Goal: Task Accomplishment & Management: Complete application form

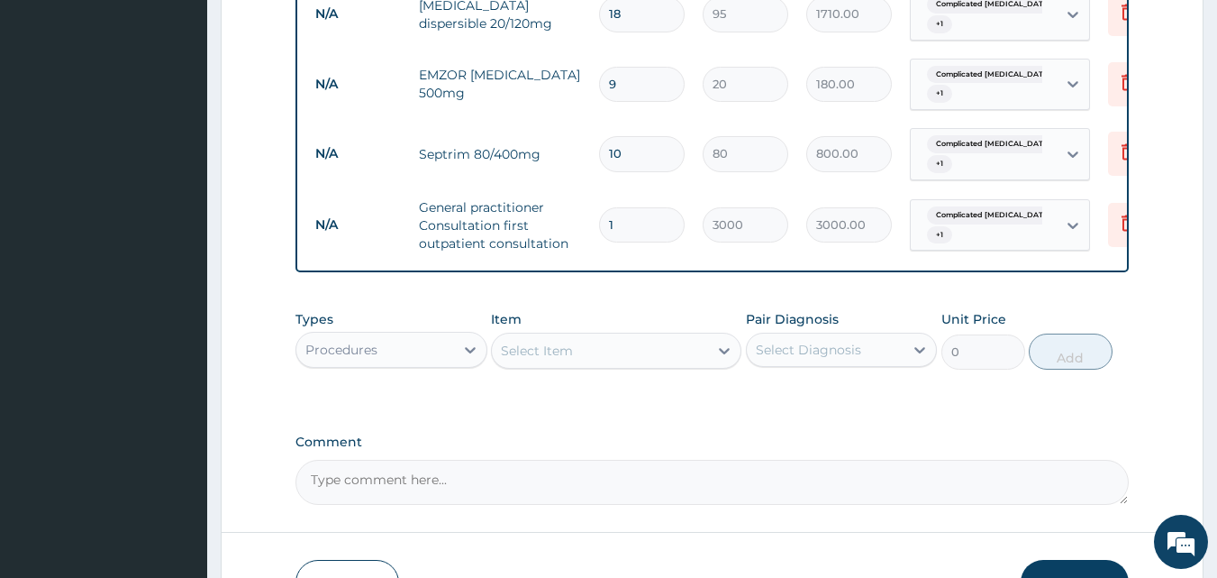
scroll to position [1080, 0]
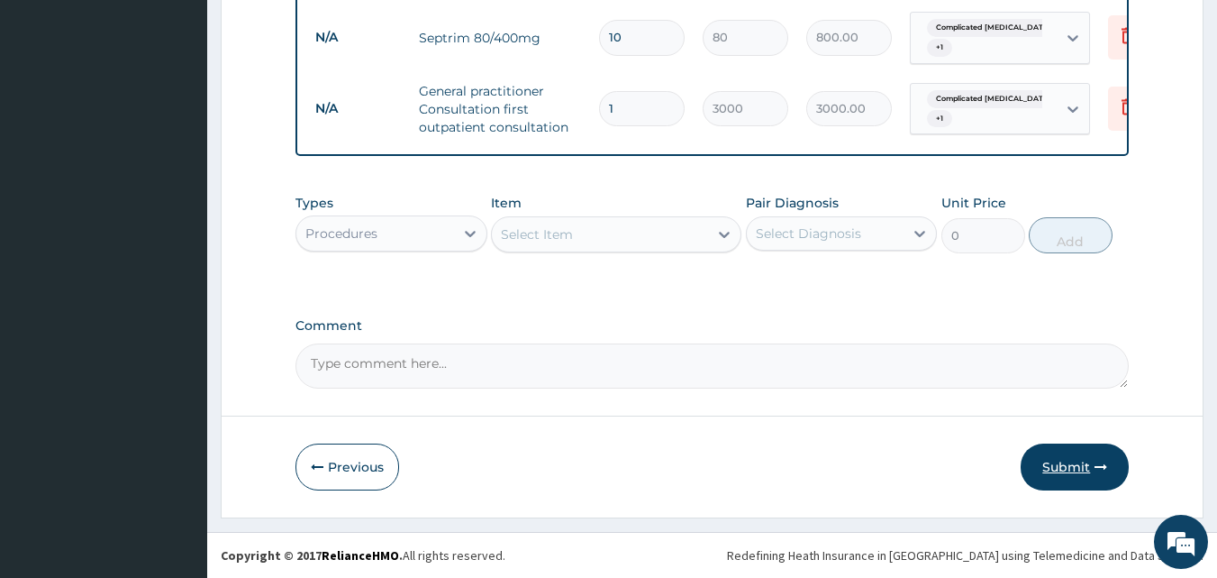
click at [1055, 468] on button "Submit" at bounding box center [1075, 466] width 108 height 47
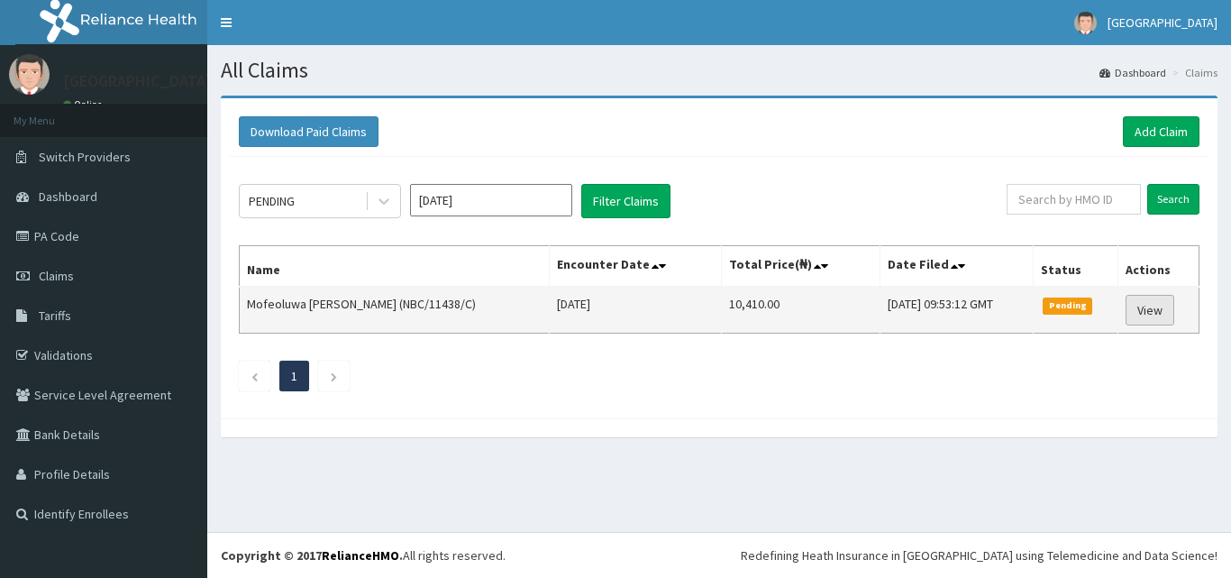
click at [1156, 300] on link "View" at bounding box center [1149, 310] width 49 height 31
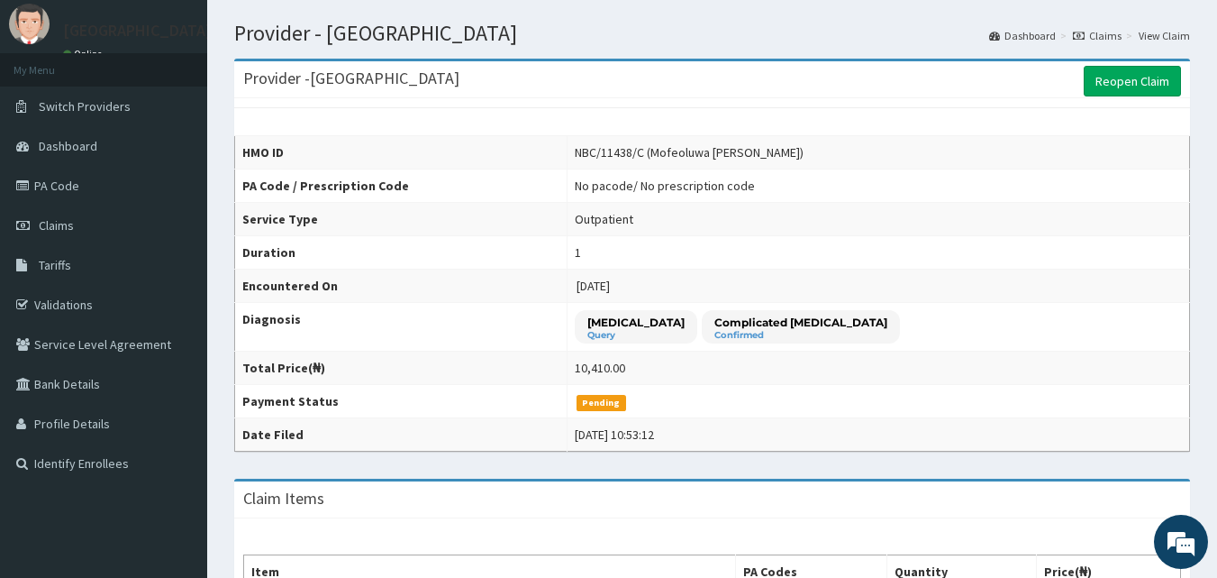
scroll to position [45, 0]
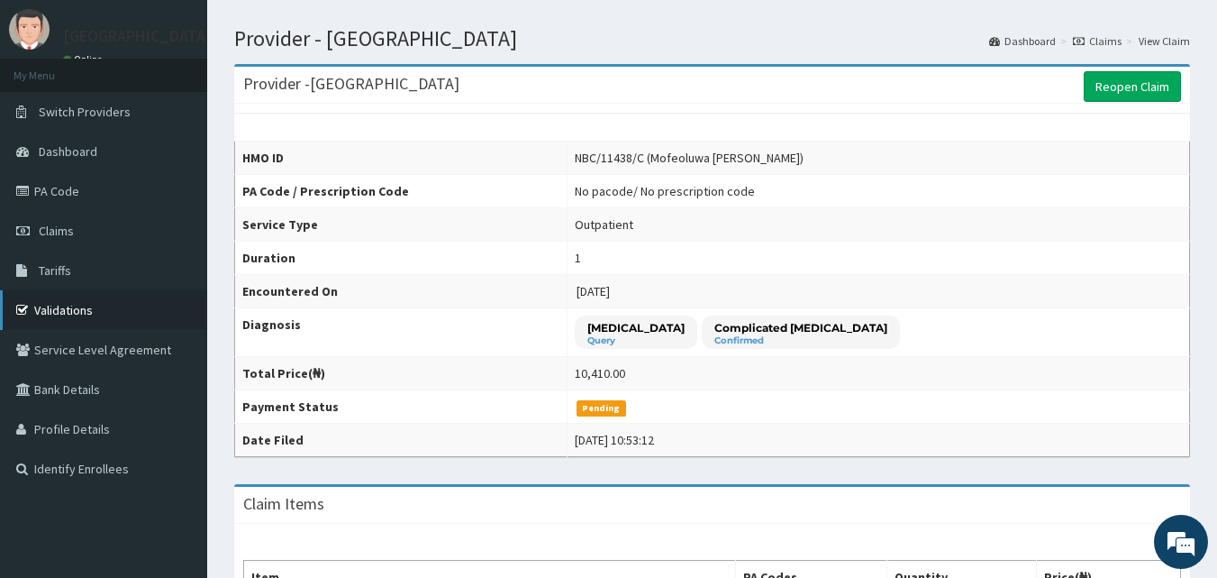
click at [62, 296] on link "Validations" at bounding box center [103, 310] width 207 height 40
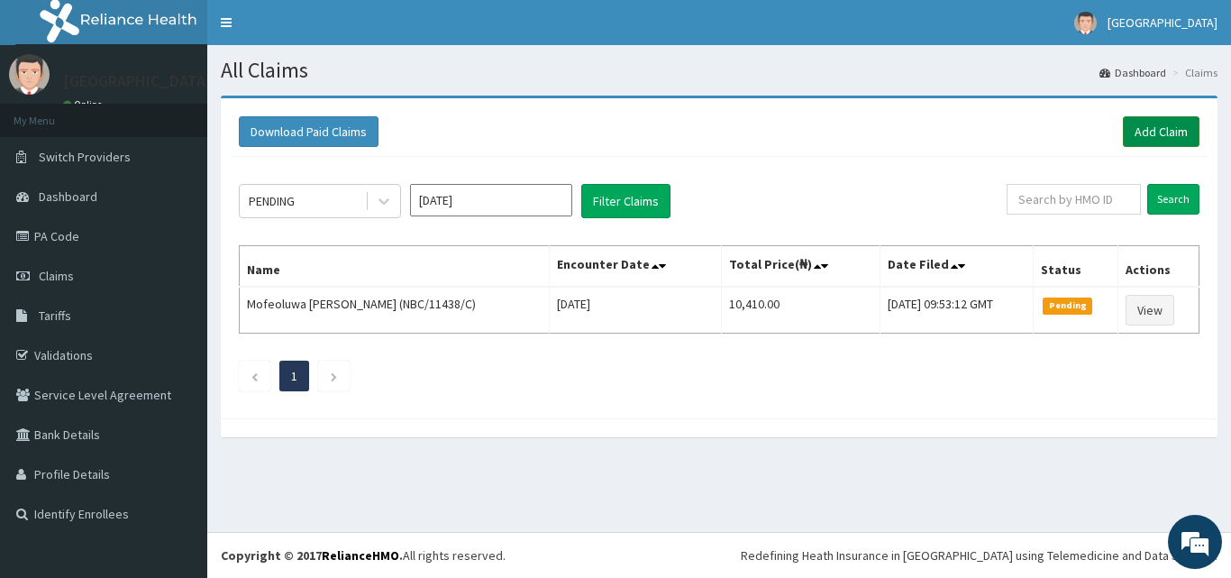
click at [1158, 140] on link "Add Claim" at bounding box center [1161, 131] width 77 height 31
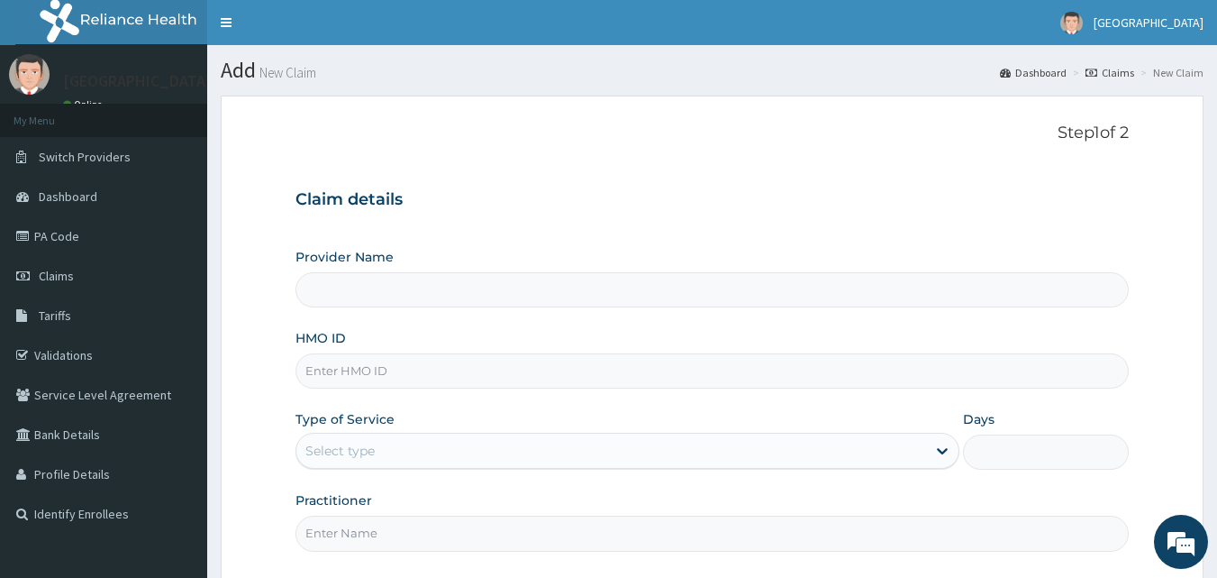
click at [336, 370] on input "HMO ID" at bounding box center [713, 370] width 834 height 35
paste input "NBC/11438/D"
type input "NBC/11438/D"
type input "[GEOGRAPHIC_DATA]"
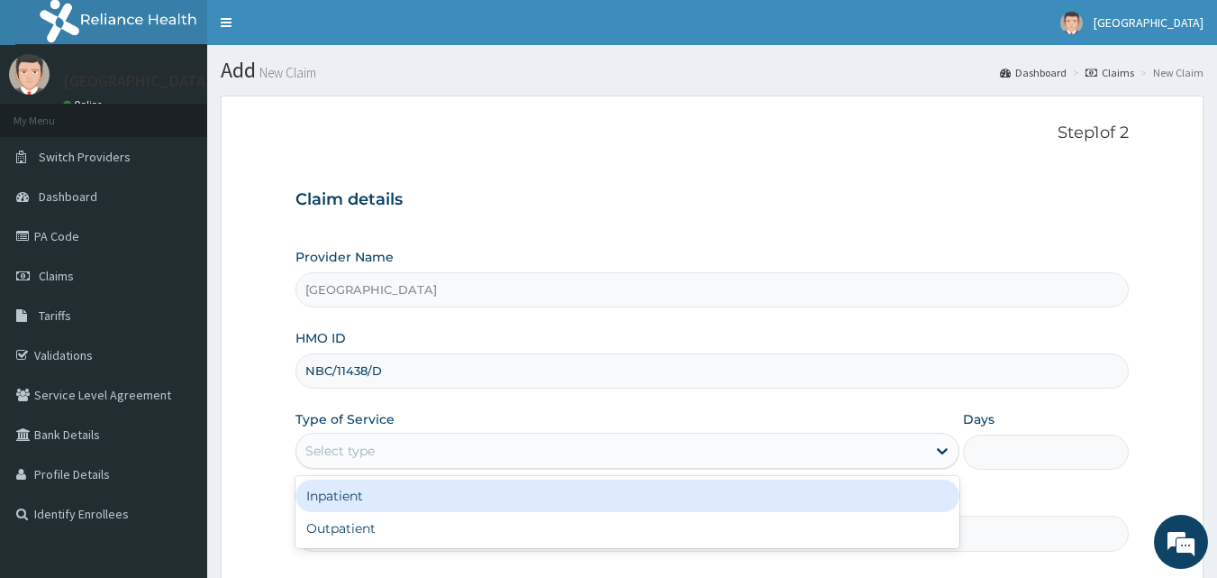
click at [474, 448] on div "Select type" at bounding box center [611, 450] width 630 height 29
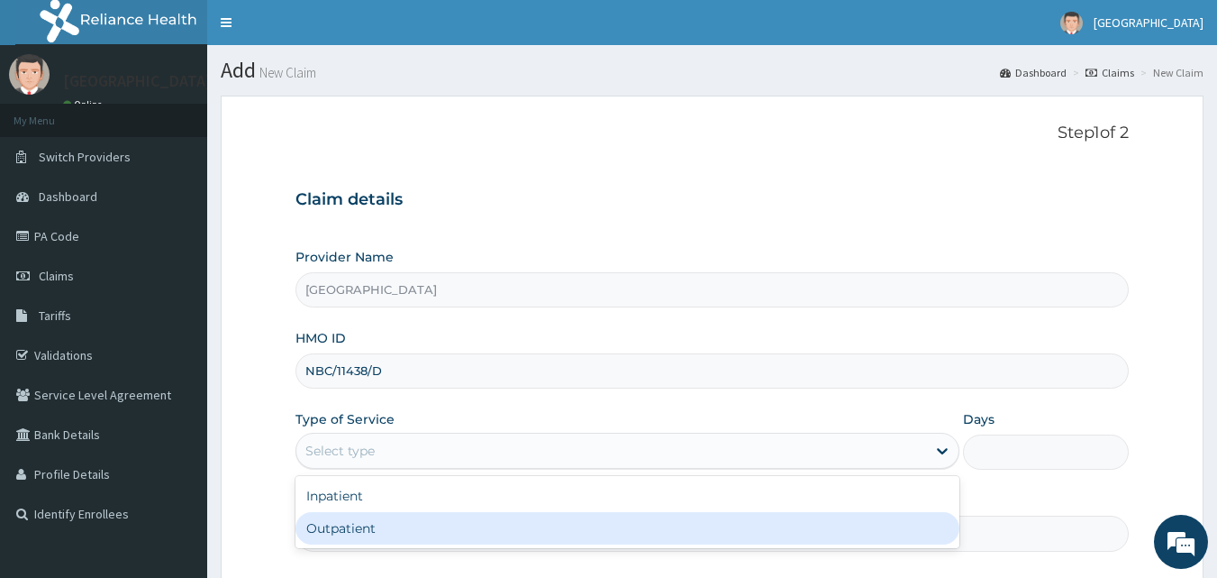
click at [363, 523] on div "Outpatient" at bounding box center [628, 528] width 664 height 32
type input "1"
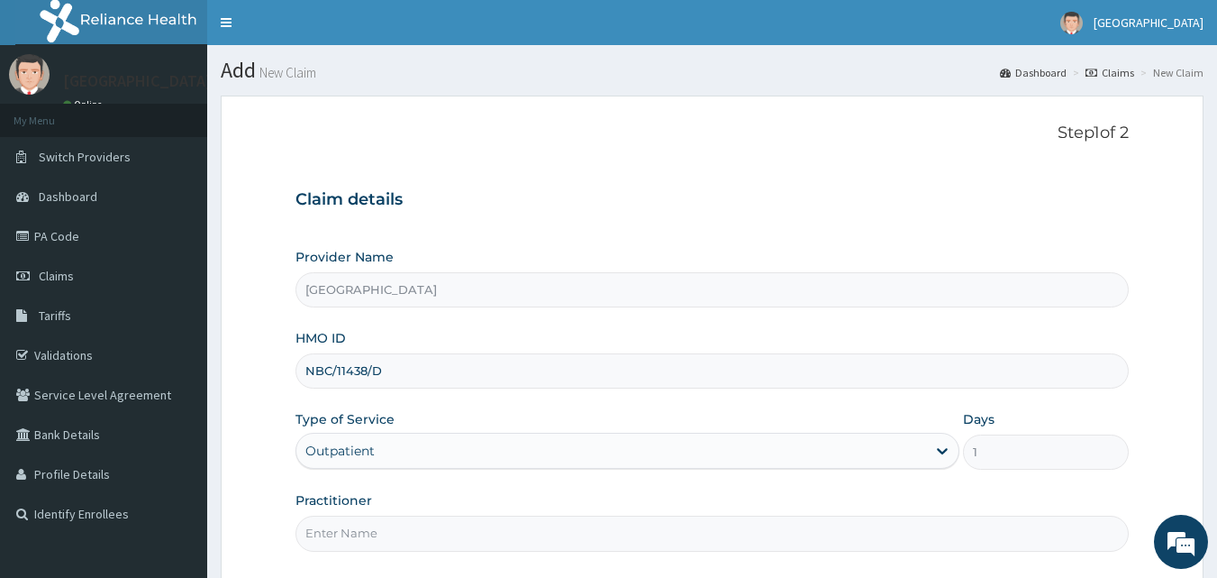
scroll to position [82, 0]
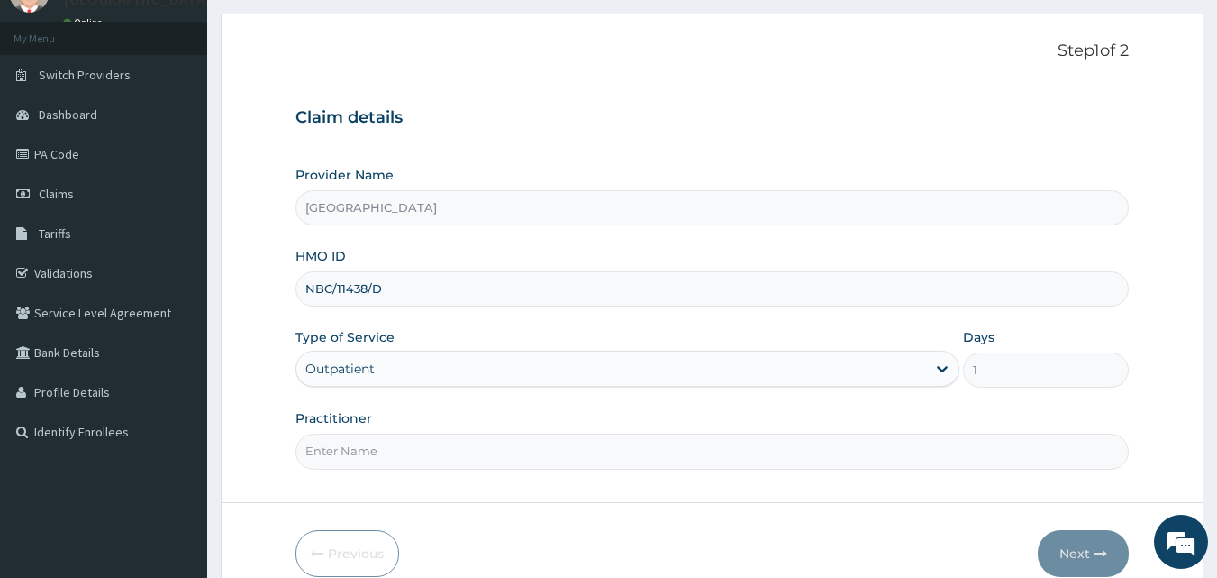
click at [663, 455] on input "Practitioner" at bounding box center [713, 450] width 834 height 35
type input "DR ABDULSSALAM K.A"
click at [1079, 548] on button "Next" at bounding box center [1083, 553] width 91 height 47
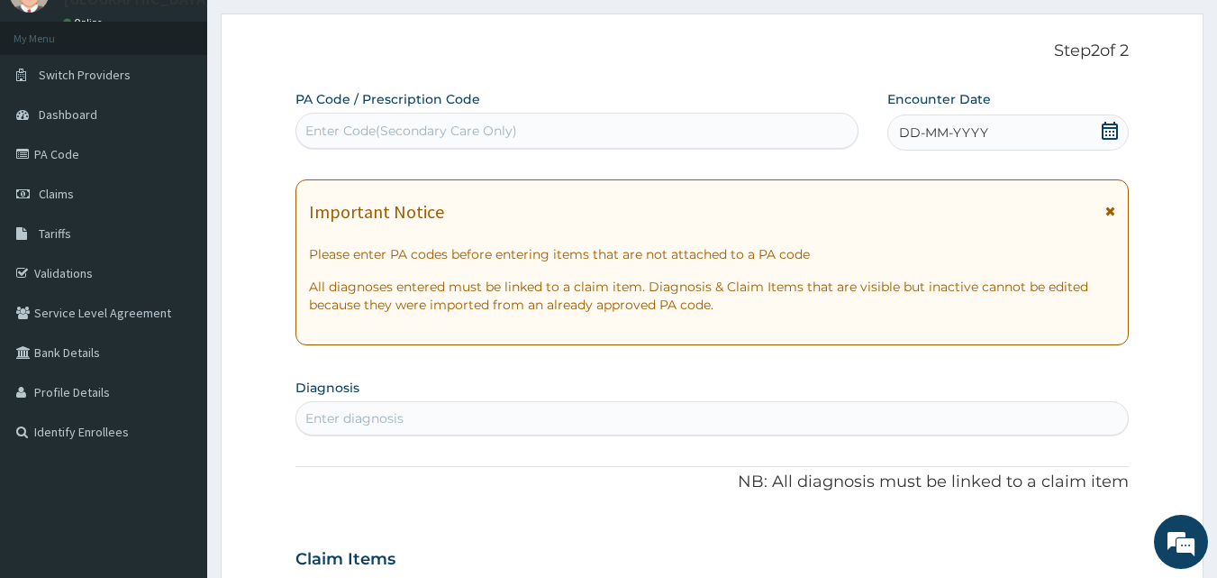
scroll to position [0, 0]
click at [1108, 134] on icon at bounding box center [1110, 131] width 18 height 18
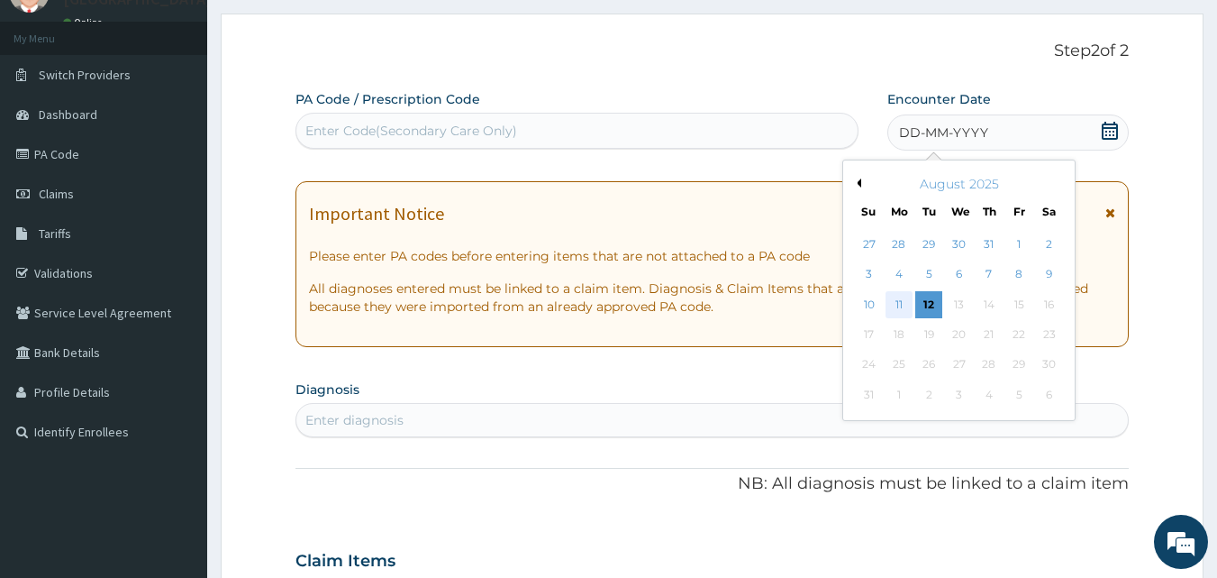
click at [901, 298] on div "11" at bounding box center [899, 304] width 27 height 27
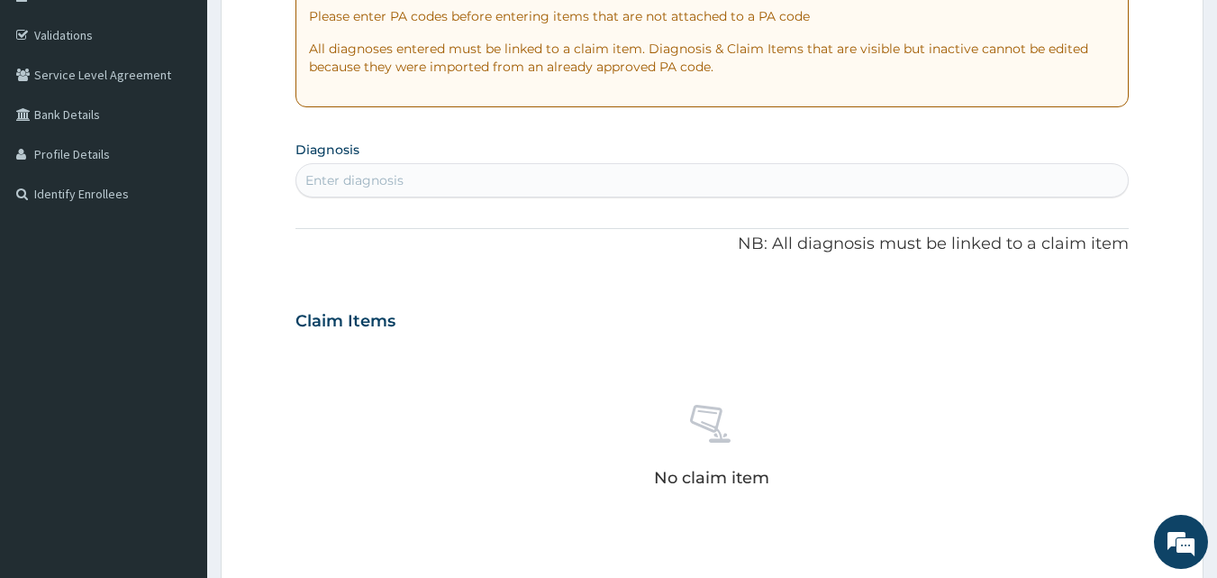
scroll to position [388, 0]
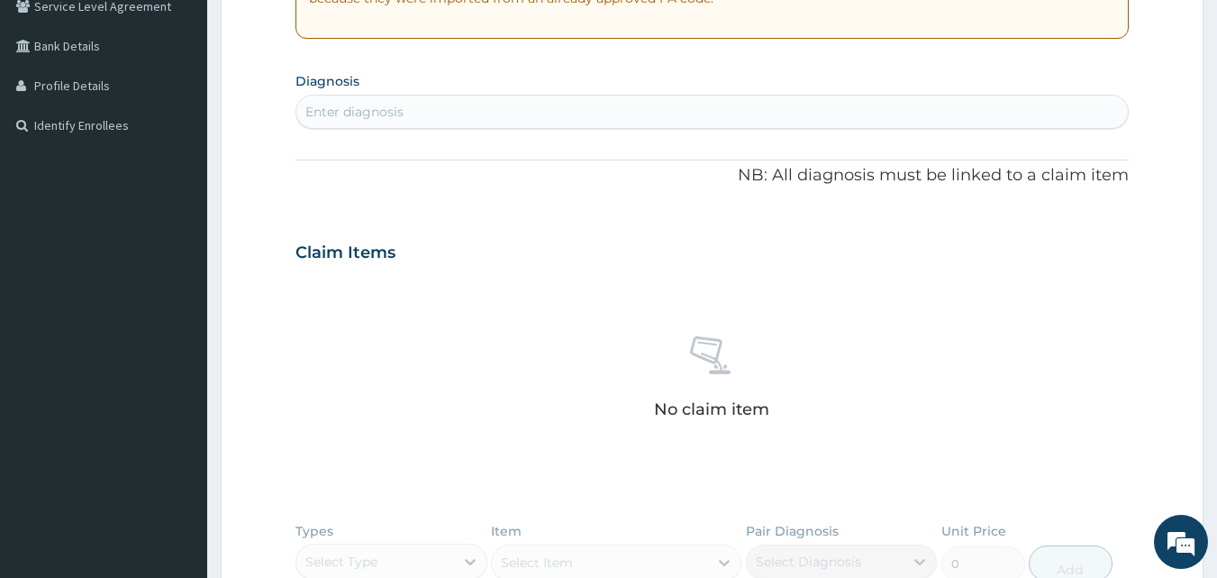
click at [594, 127] on div "Enter diagnosis" at bounding box center [713, 112] width 834 height 34
click at [559, 122] on div "Enter diagnosis" at bounding box center [712, 111] width 833 height 29
type input "malaria"
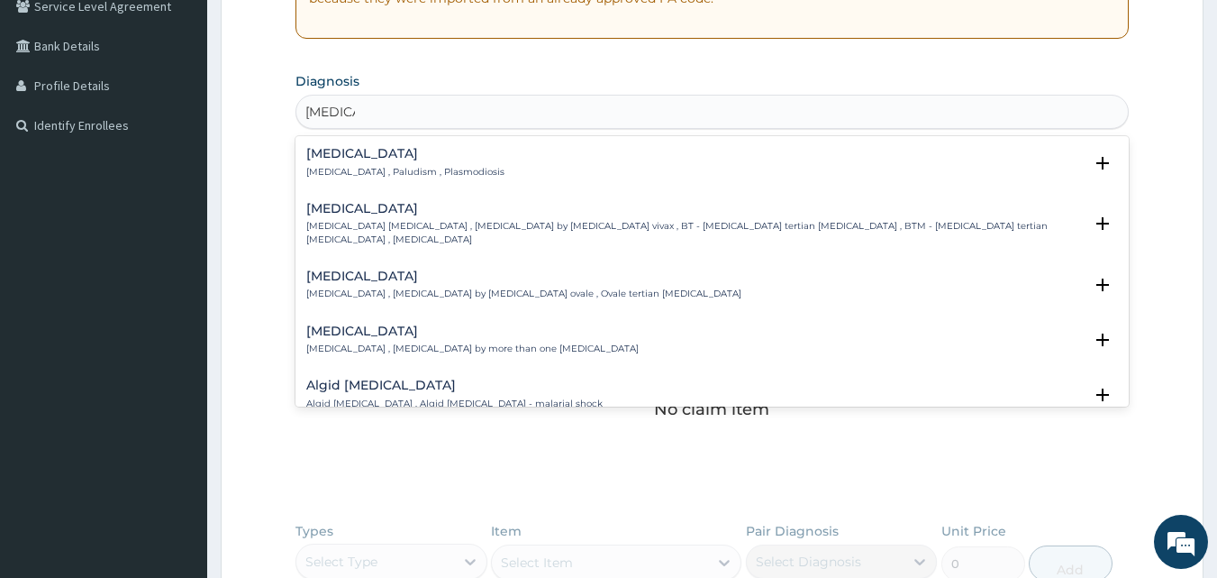
click at [392, 163] on div "Malaria Malaria , Paludism , Plasmodiosis" at bounding box center [405, 163] width 198 height 32
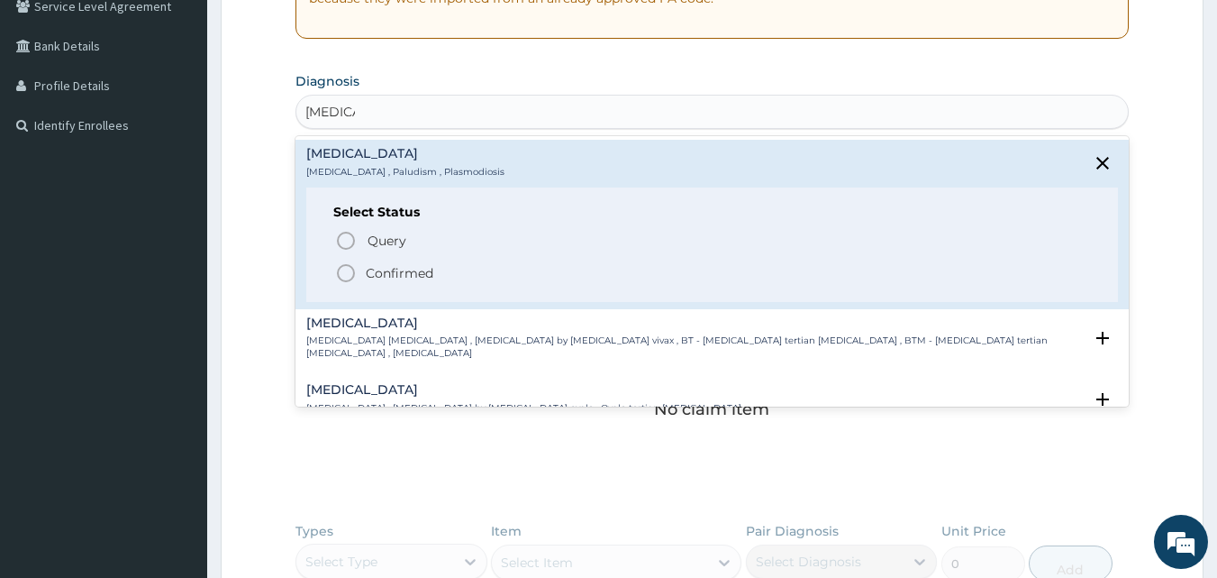
click at [352, 270] on icon "status option filled" at bounding box center [346, 273] width 22 height 22
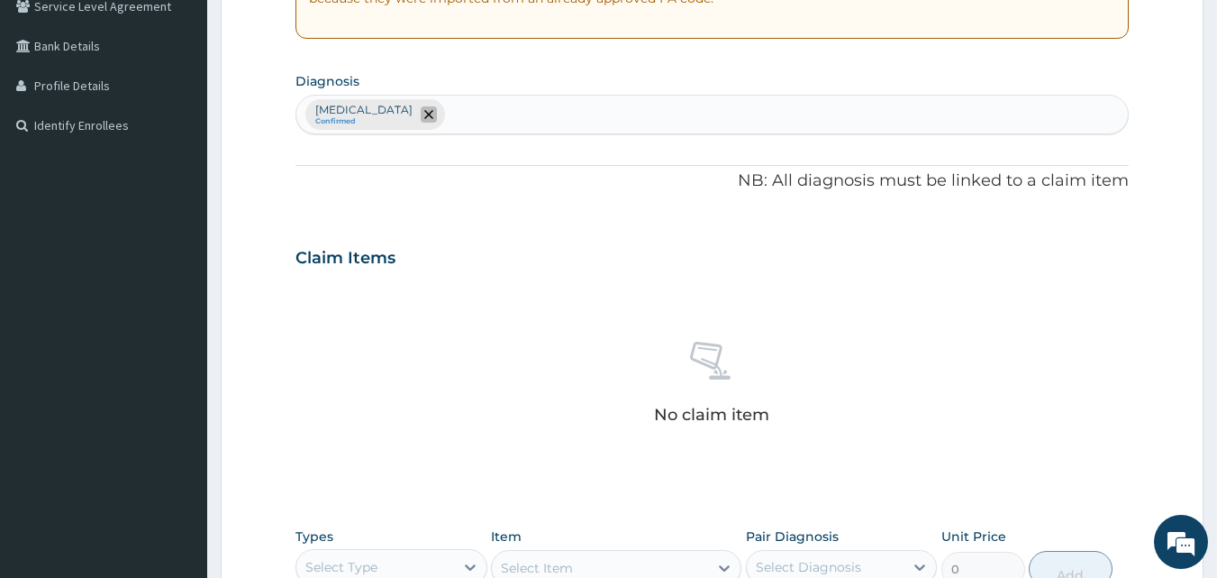
click at [424, 113] on icon "remove selection option" at bounding box center [428, 114] width 9 height 9
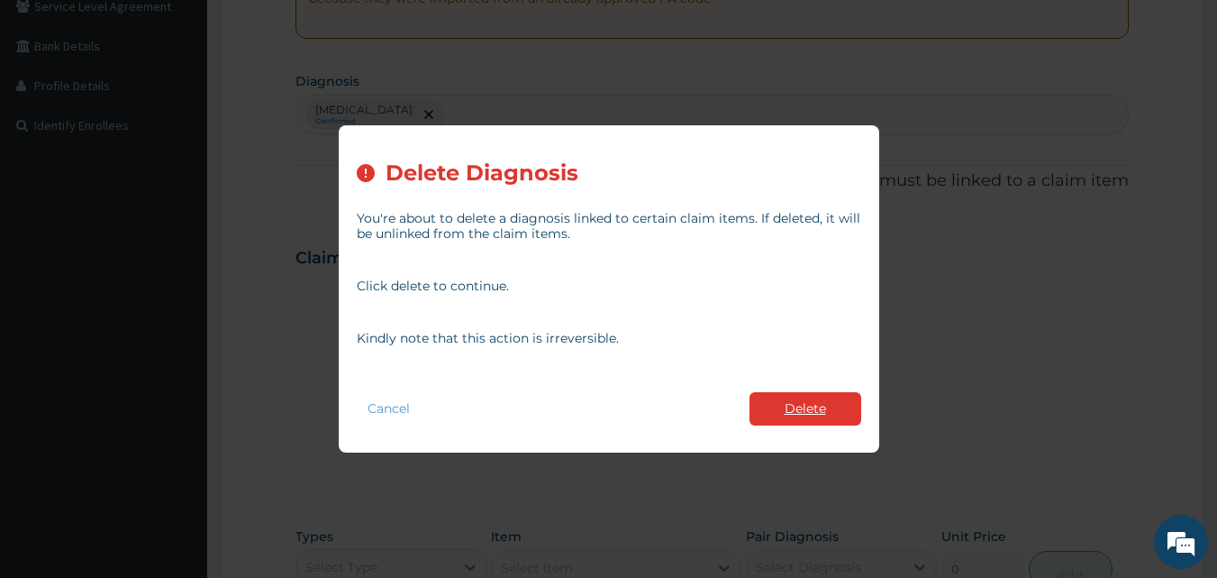
click at [792, 414] on button "Delete" at bounding box center [806, 408] width 112 height 33
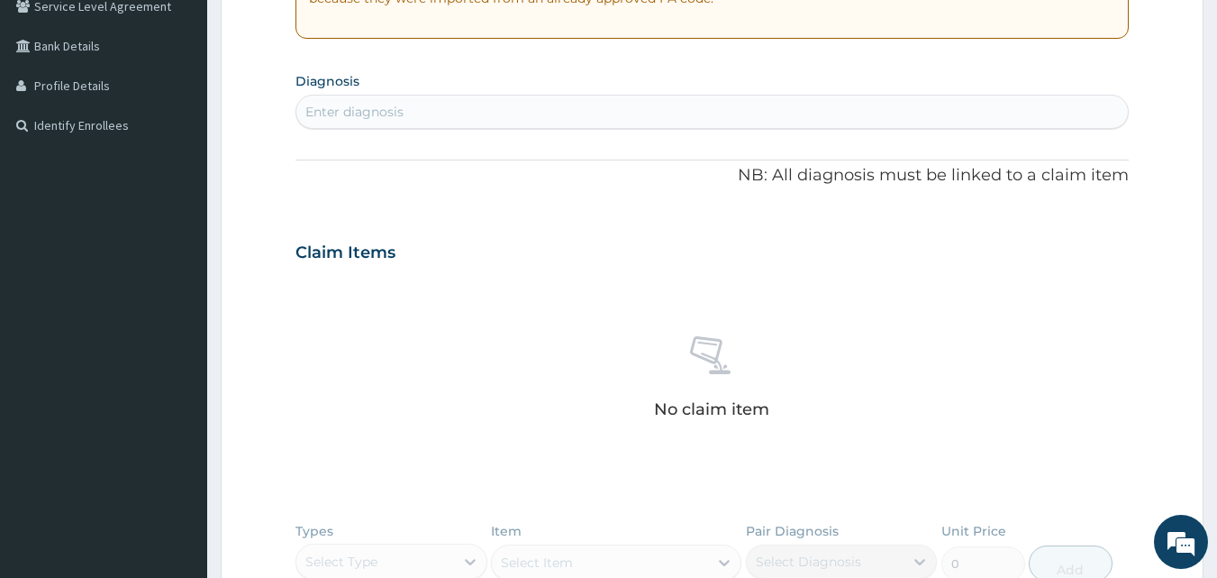
click at [443, 116] on div "Enter diagnosis" at bounding box center [712, 111] width 833 height 29
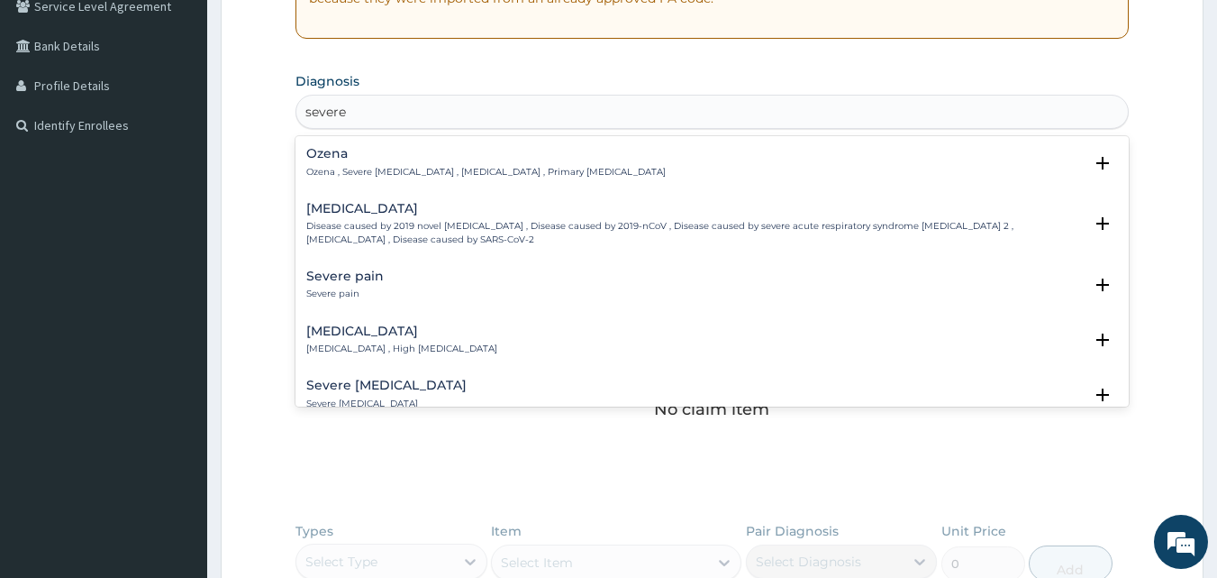
type input "severe"
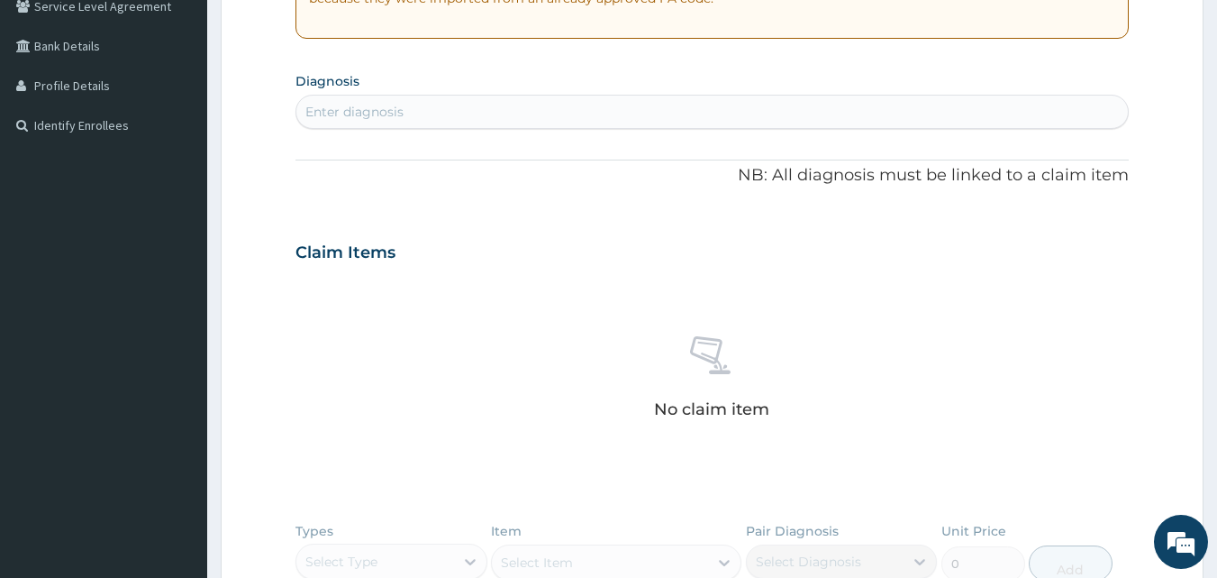
click at [455, 106] on div "Enter diagnosis" at bounding box center [712, 111] width 833 height 29
type input "malaria"
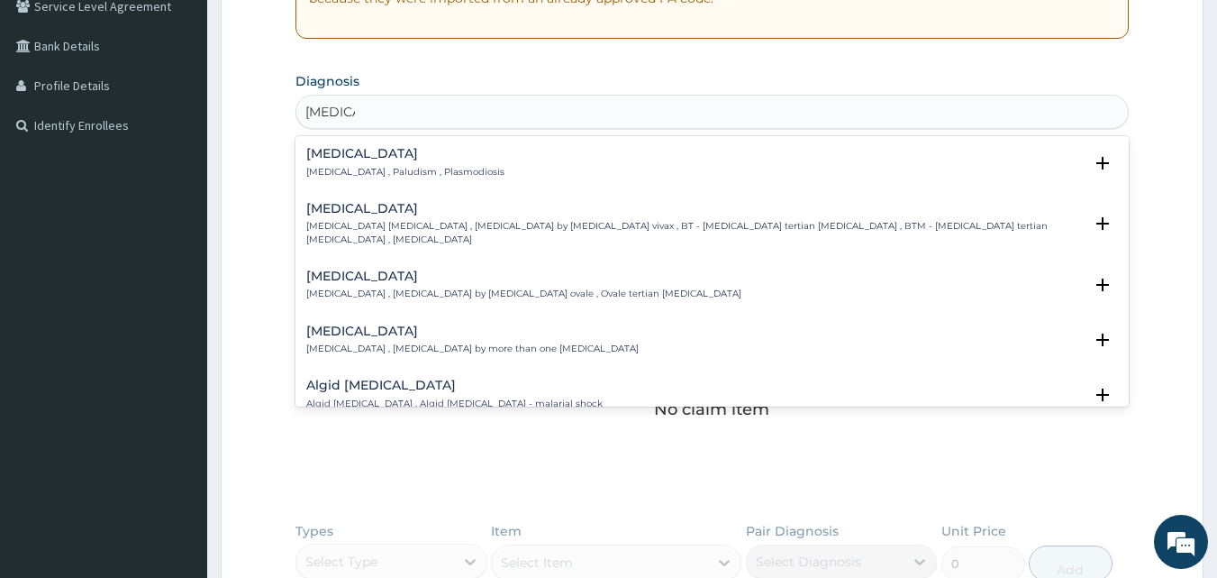
click at [369, 168] on p "Malaria , Paludism , Plasmodiosis" at bounding box center [405, 172] width 198 height 13
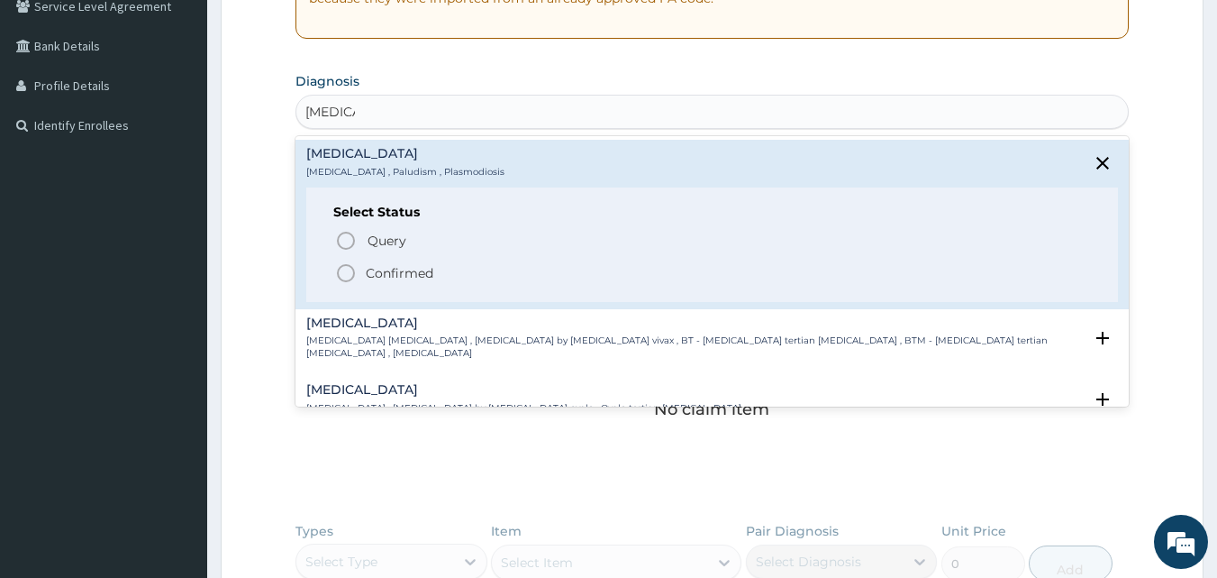
click at [342, 276] on icon "status option filled" at bounding box center [346, 273] width 22 height 22
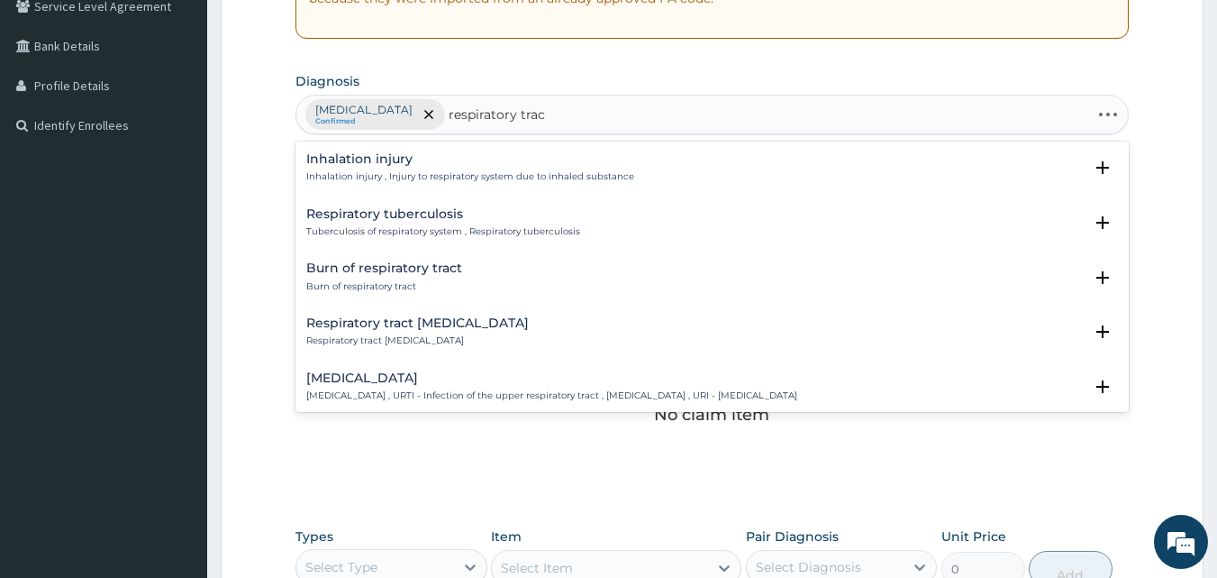
type input "respiratory tract"
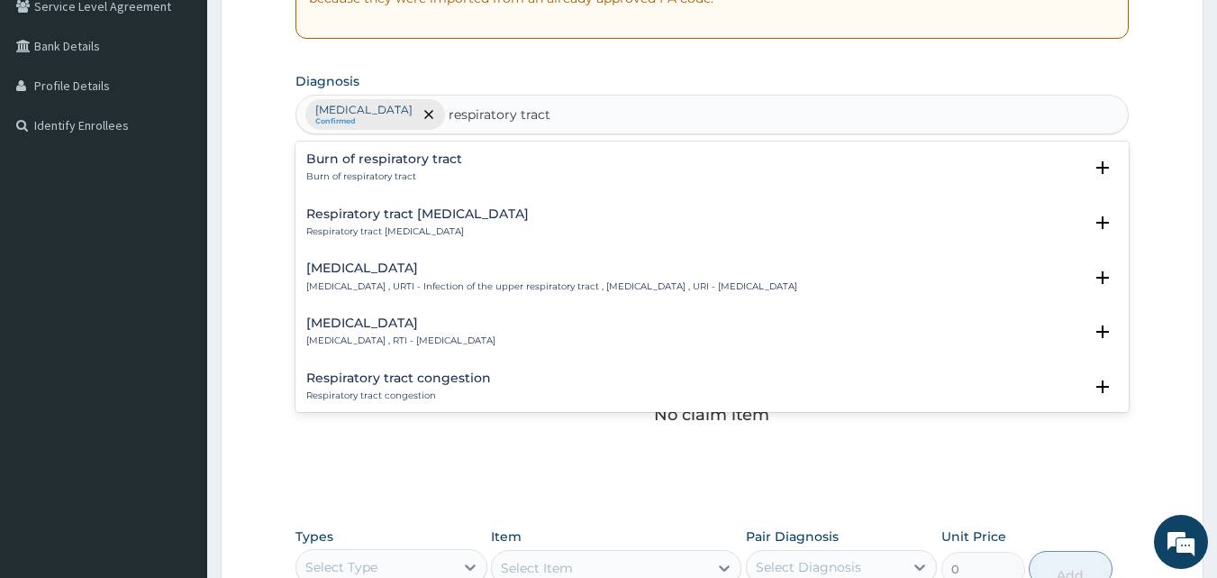
click at [367, 338] on p "Respiratory tract infection , RTI - Respiratory tract infection" at bounding box center [400, 340] width 189 height 13
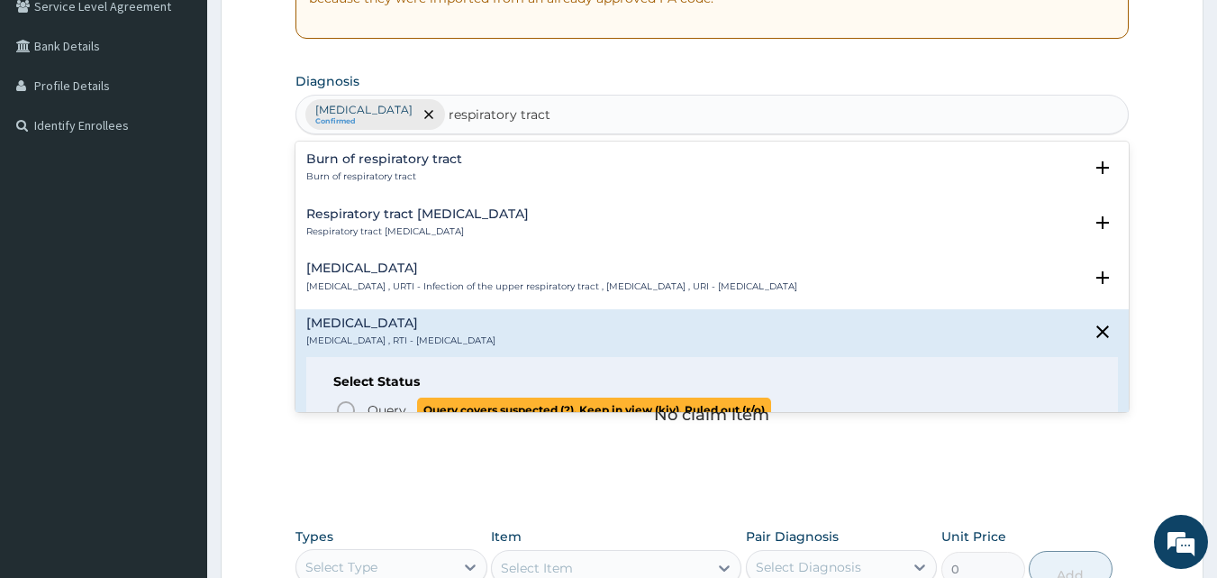
click at [348, 405] on icon "status option query" at bounding box center [346, 410] width 22 height 22
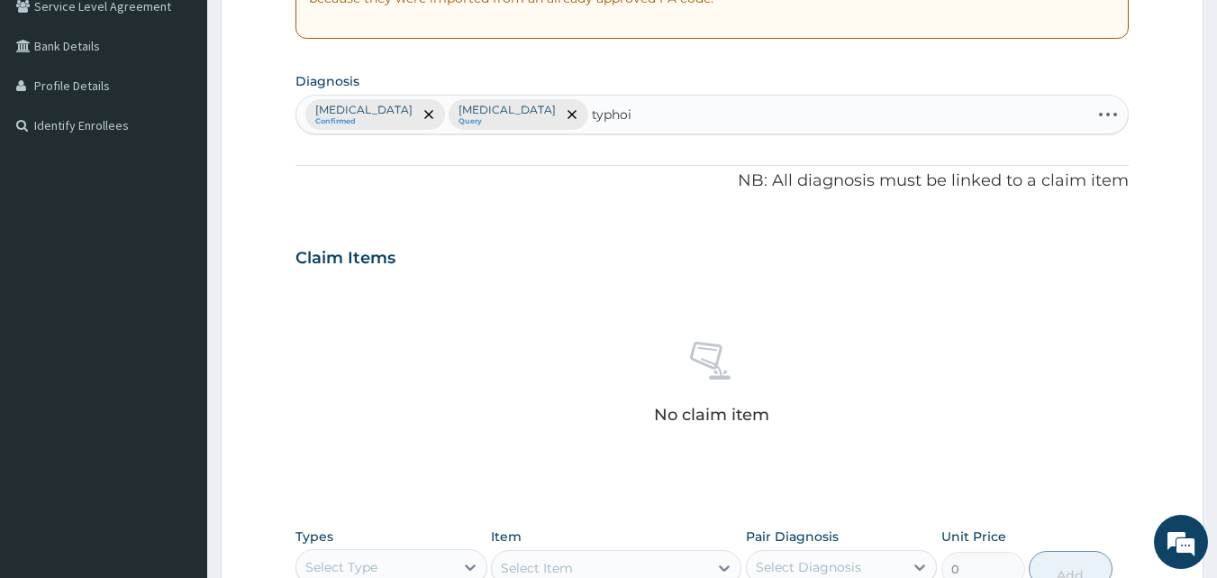
type input "typhoid"
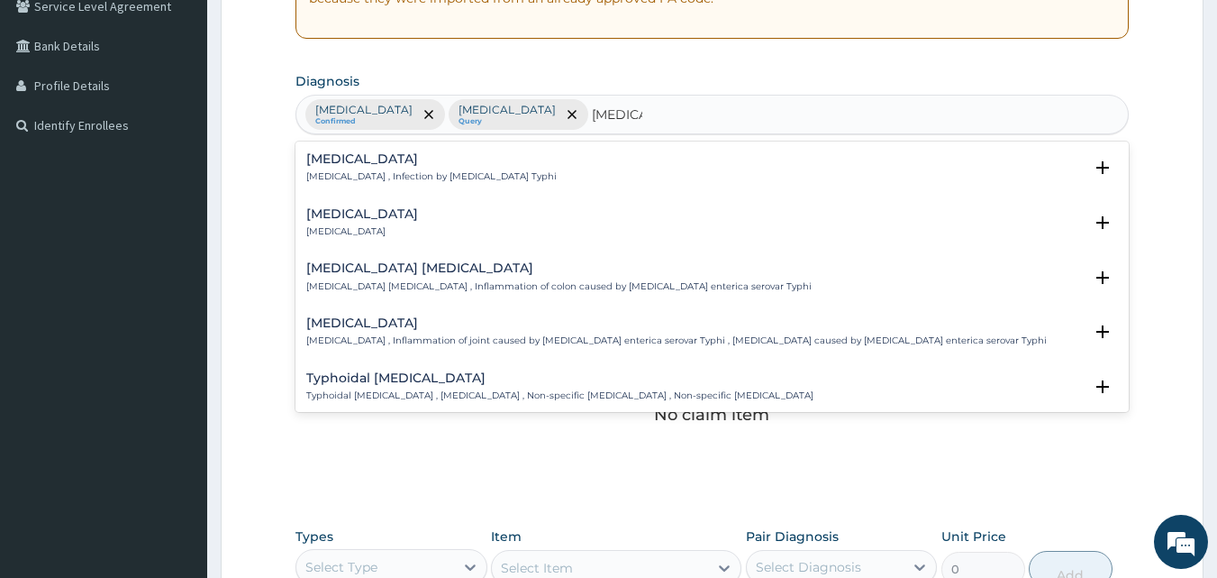
click at [480, 165] on h4 "Typhoid fever" at bounding box center [431, 159] width 250 height 14
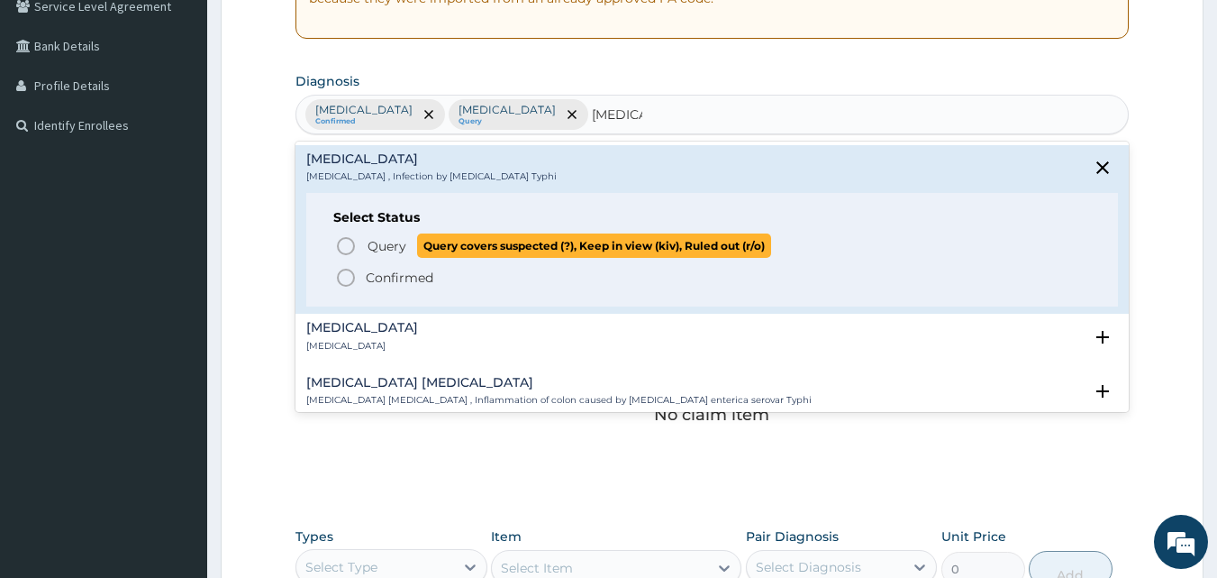
click at [343, 244] on icon "status option query" at bounding box center [346, 246] width 22 height 22
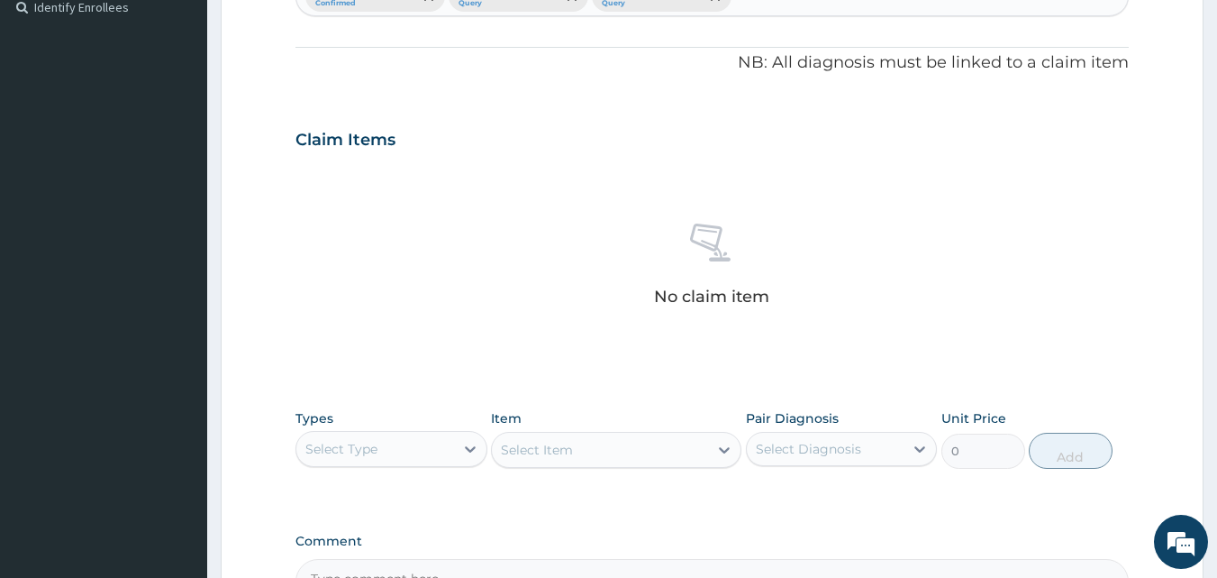
scroll to position [578, 0]
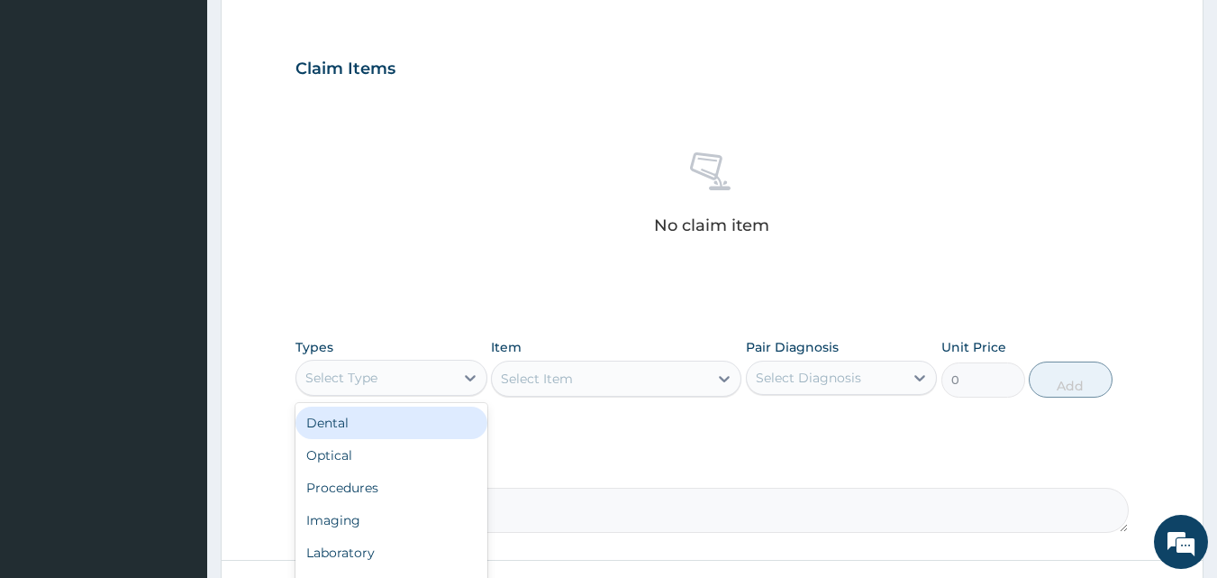
click at [379, 381] on div "Select Type" at bounding box center [375, 377] width 158 height 29
type input "d"
type input "lab"
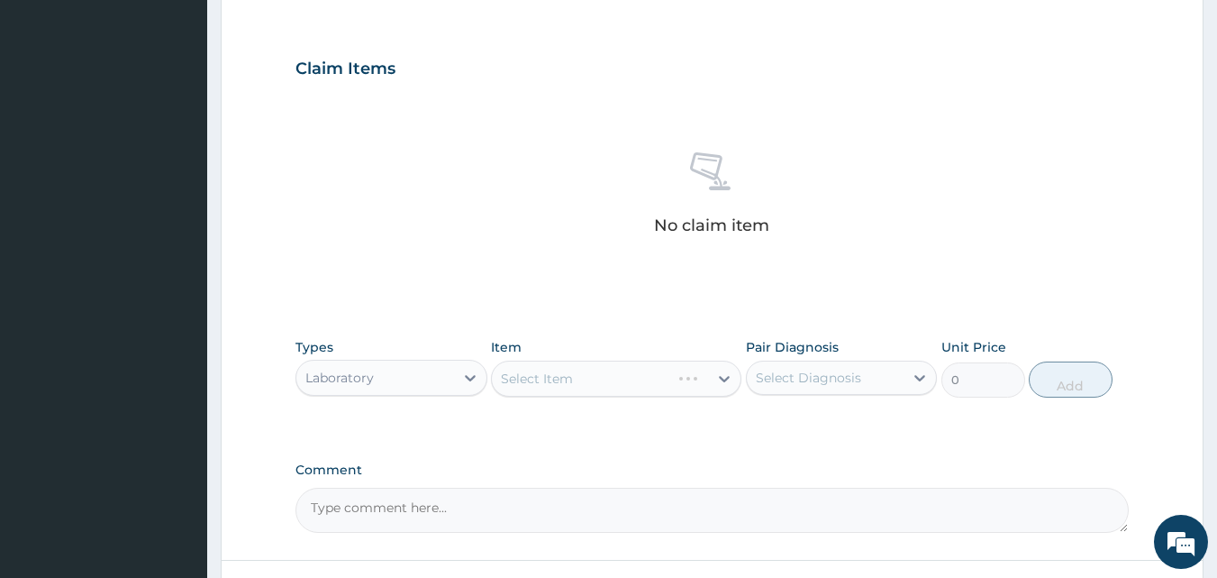
scroll to position [691, 0]
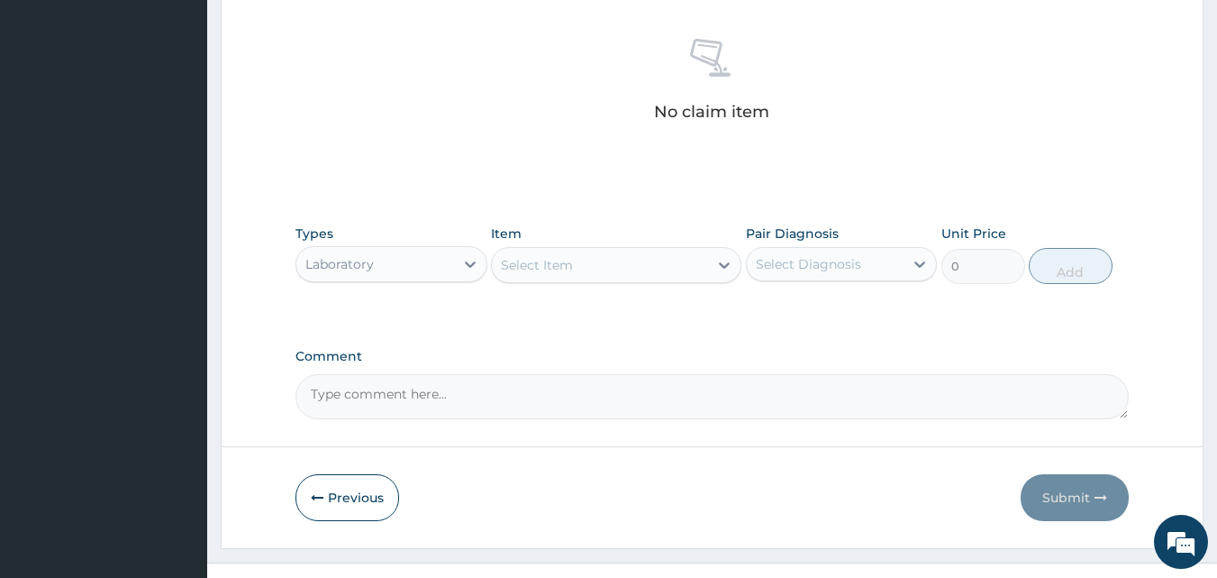
click at [722, 269] on icon at bounding box center [724, 265] width 18 height 18
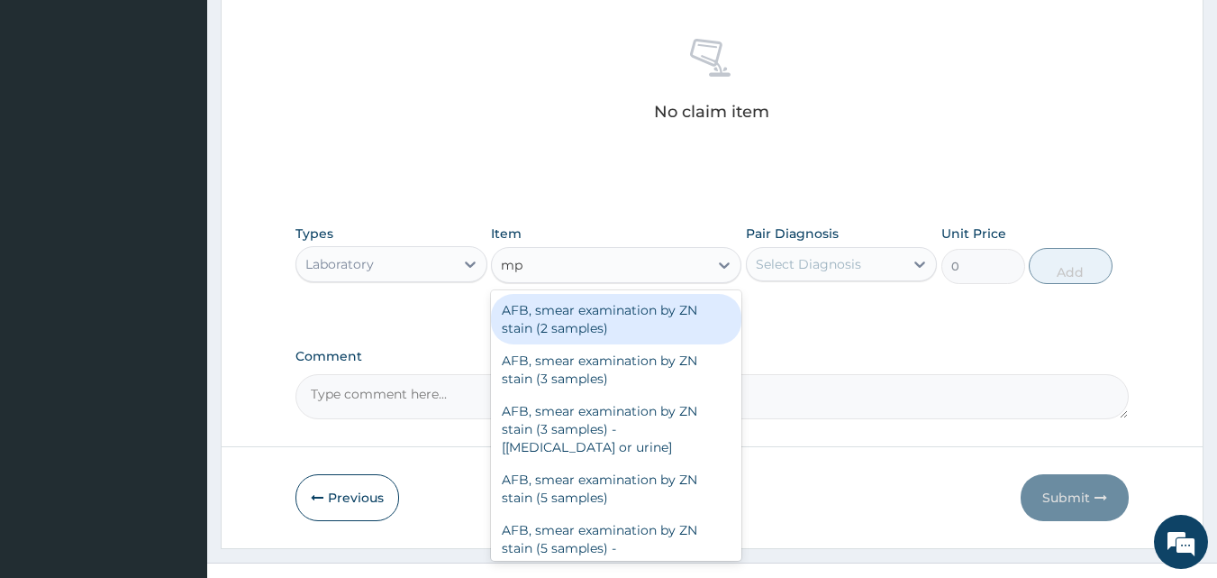
type input "m"
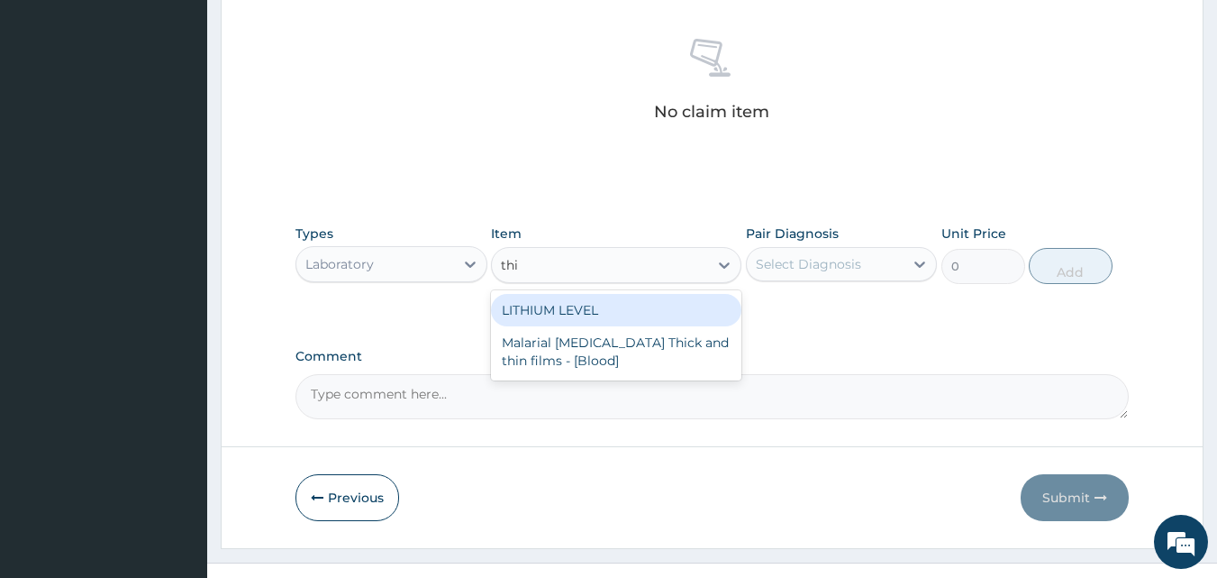
type input "thin"
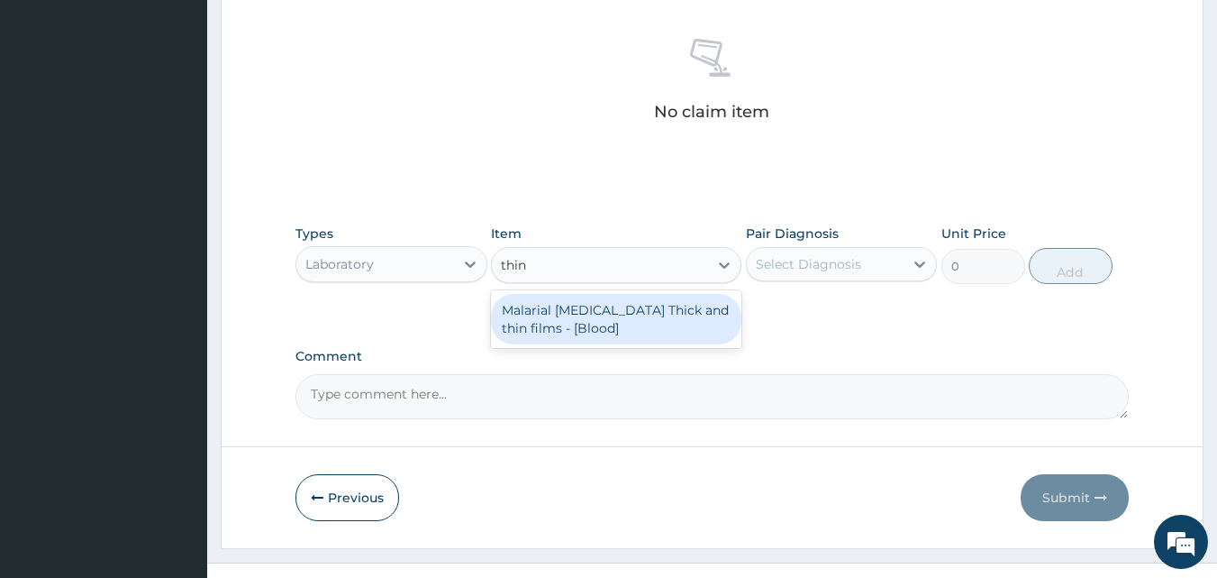
click at [697, 329] on div "Malarial Parasite Thick and thin films - [Blood]" at bounding box center [616, 319] width 250 height 50
type input "1500"
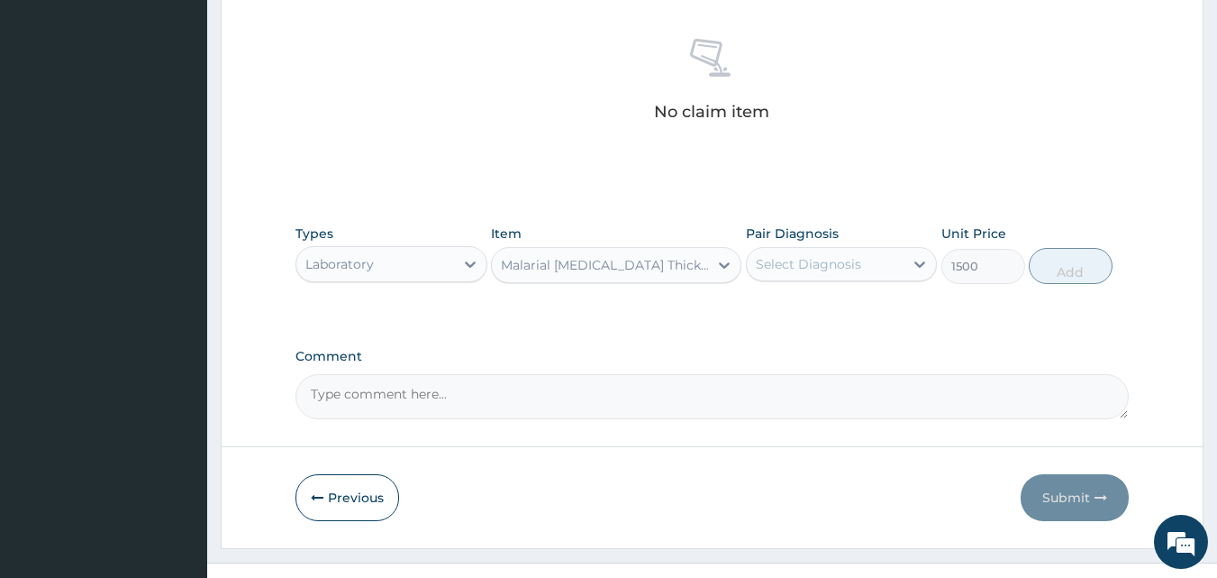
click at [867, 269] on div "Select Diagnosis" at bounding box center [826, 264] width 158 height 29
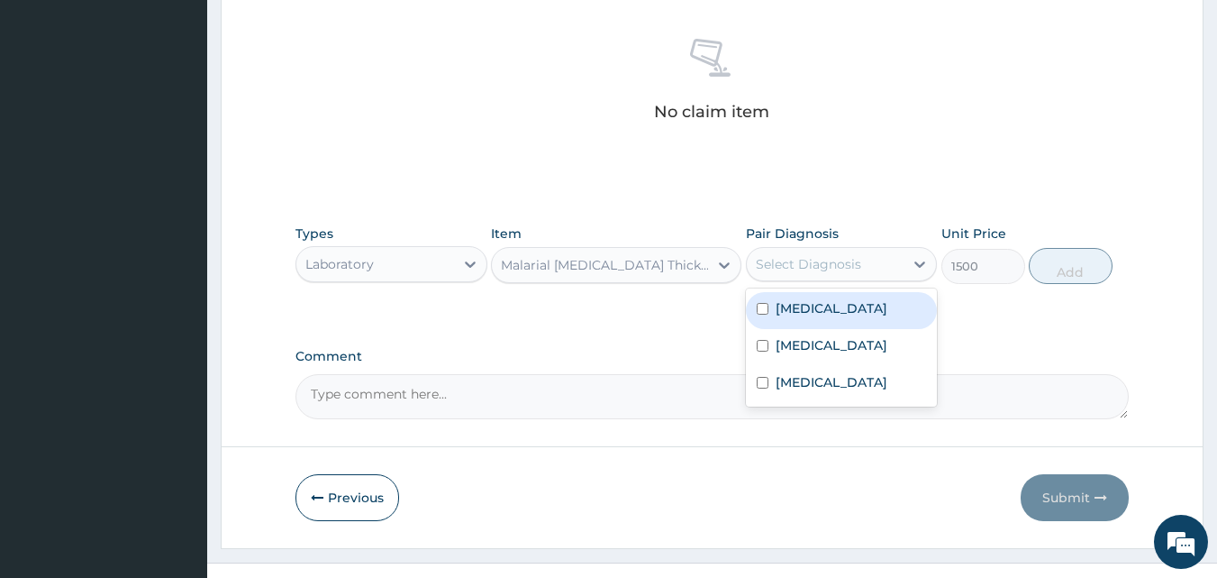
click at [811, 312] on label "Malaria" at bounding box center [832, 308] width 112 height 18
checkbox input "true"
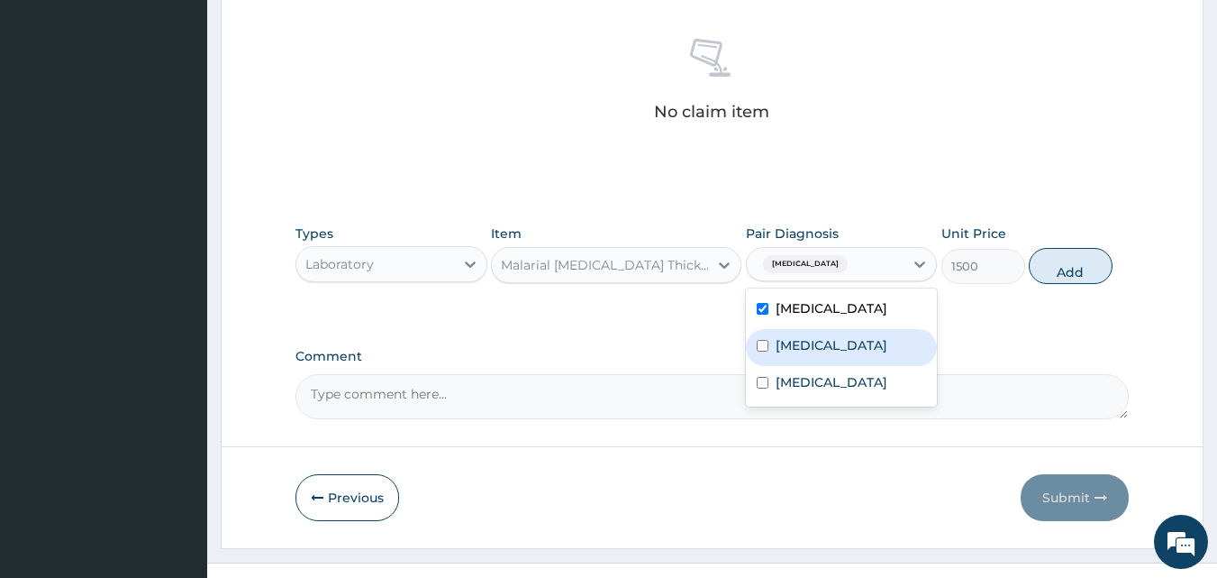
click at [809, 353] on label "Respiratory tract infection" at bounding box center [832, 345] width 112 height 18
checkbox input "true"
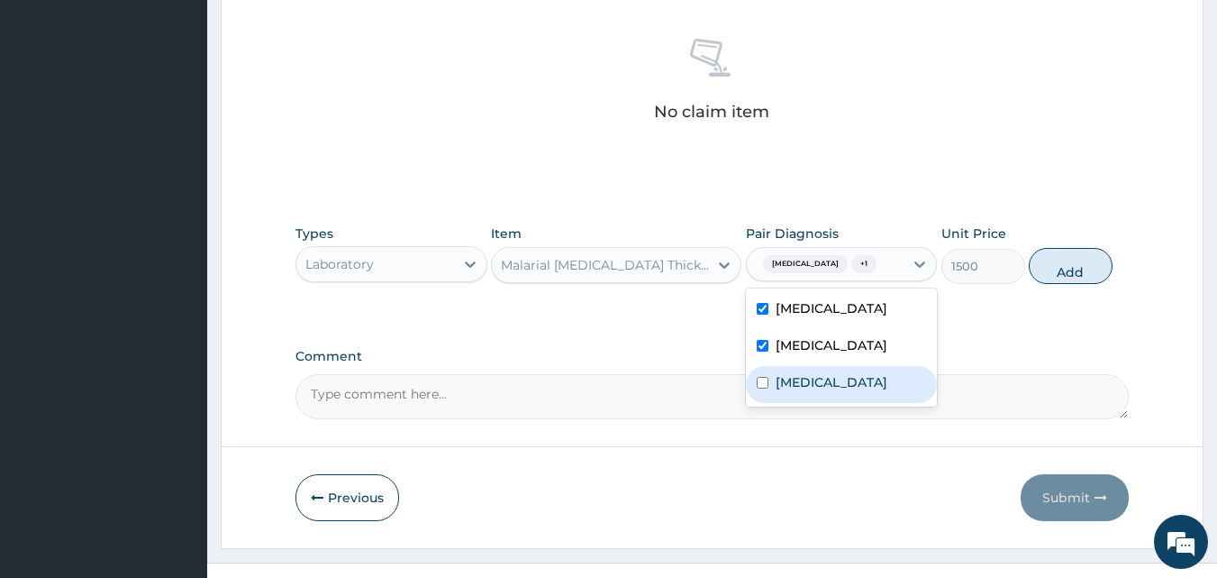
click at [805, 391] on label "Typhoid fever" at bounding box center [832, 382] width 112 height 18
checkbox input "true"
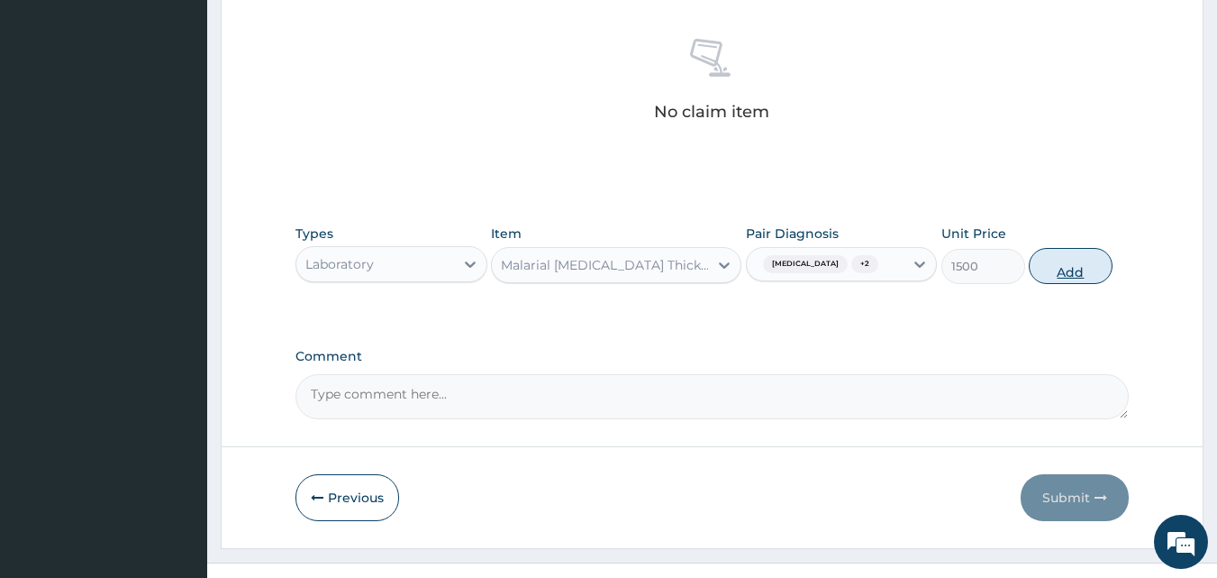
click at [1063, 276] on button "Add" at bounding box center [1071, 266] width 84 height 36
type input "0"
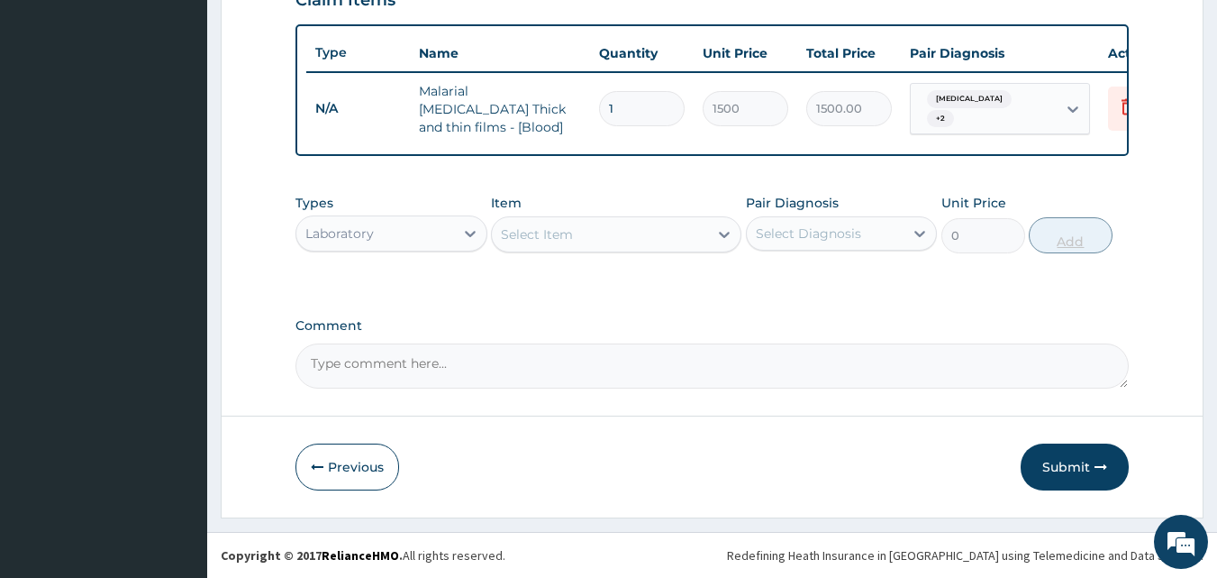
scroll to position [650, 0]
click at [635, 240] on div "Select Item" at bounding box center [600, 234] width 216 height 29
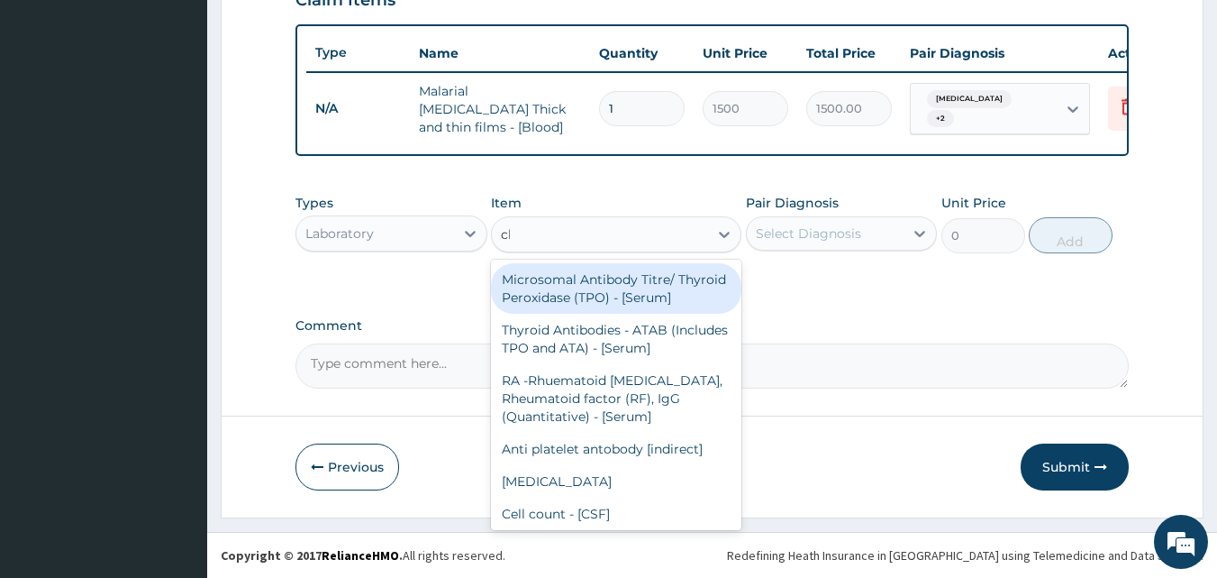
type input "cbc"
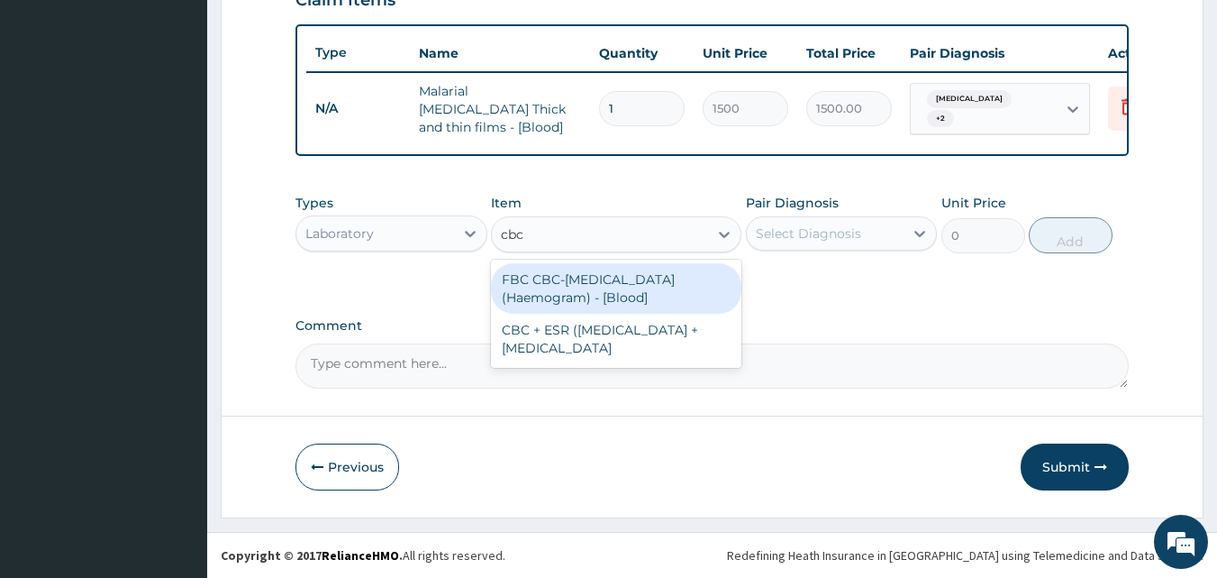
click at [627, 268] on div "FBC CBC-Complete Blood Count (Haemogram) - [Blood]" at bounding box center [616, 288] width 250 height 50
type input "3000"
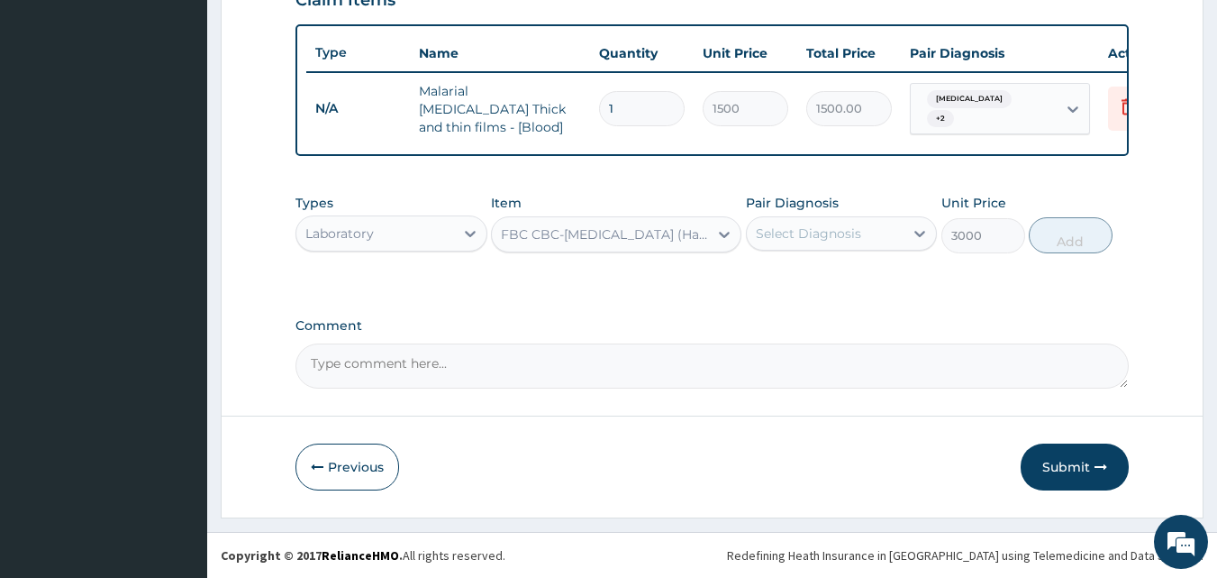
click at [825, 252] on div "Pair Diagnosis Select Diagnosis" at bounding box center [842, 223] width 192 height 59
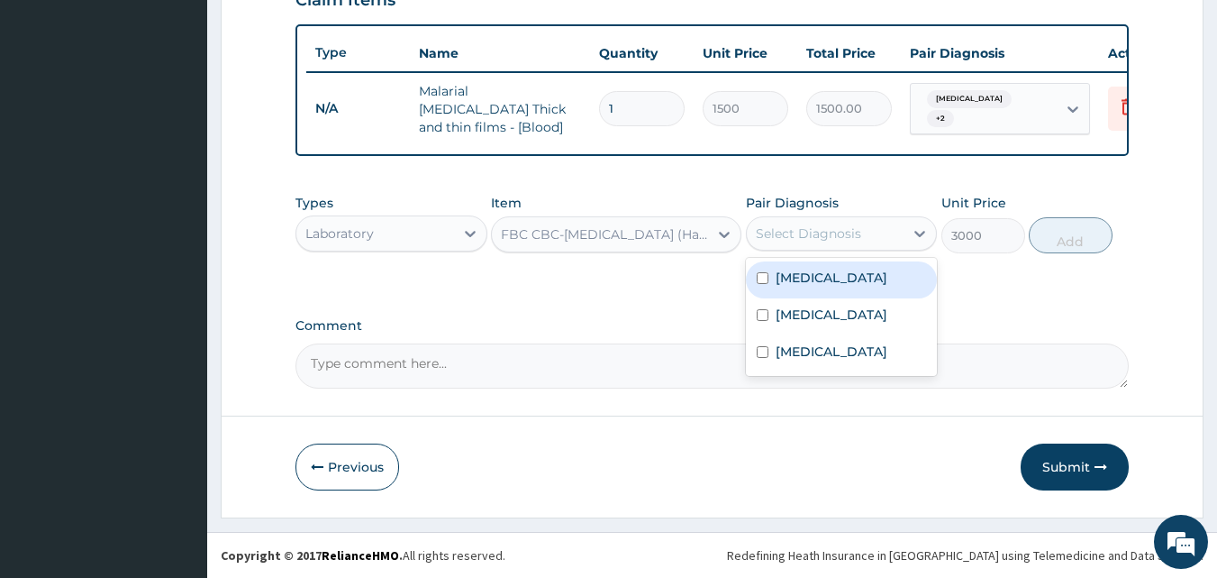
click at [820, 236] on div "Select Diagnosis" at bounding box center [808, 233] width 105 height 18
click at [793, 287] on div "Malaria" at bounding box center [842, 279] width 192 height 37
checkbox input "true"
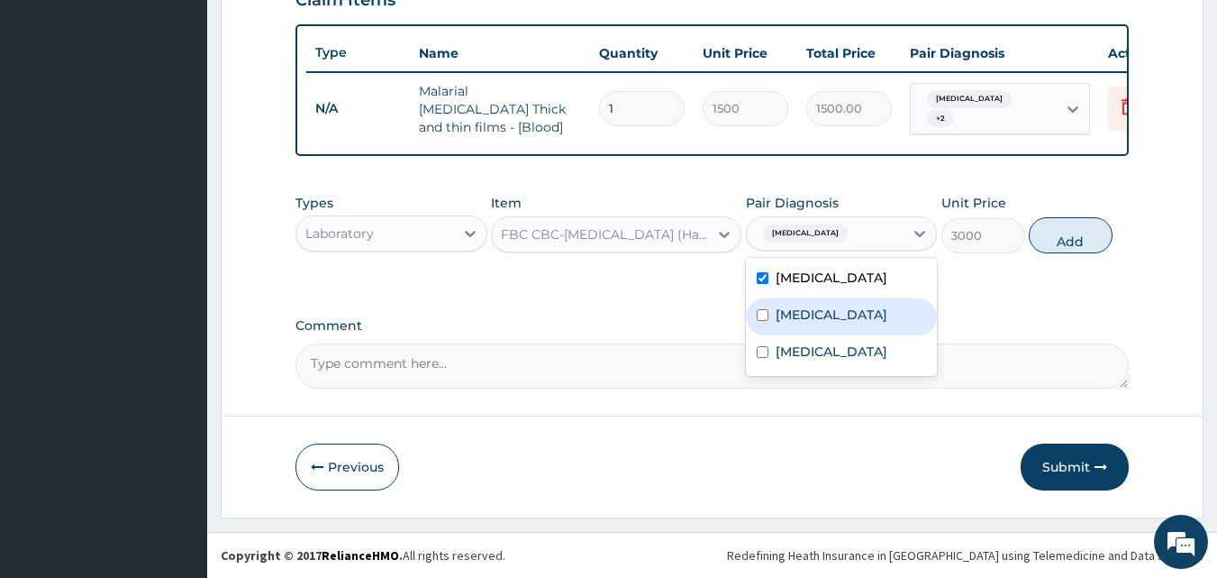
click at [792, 323] on label "Respiratory tract infection" at bounding box center [832, 314] width 112 height 18
checkbox input "true"
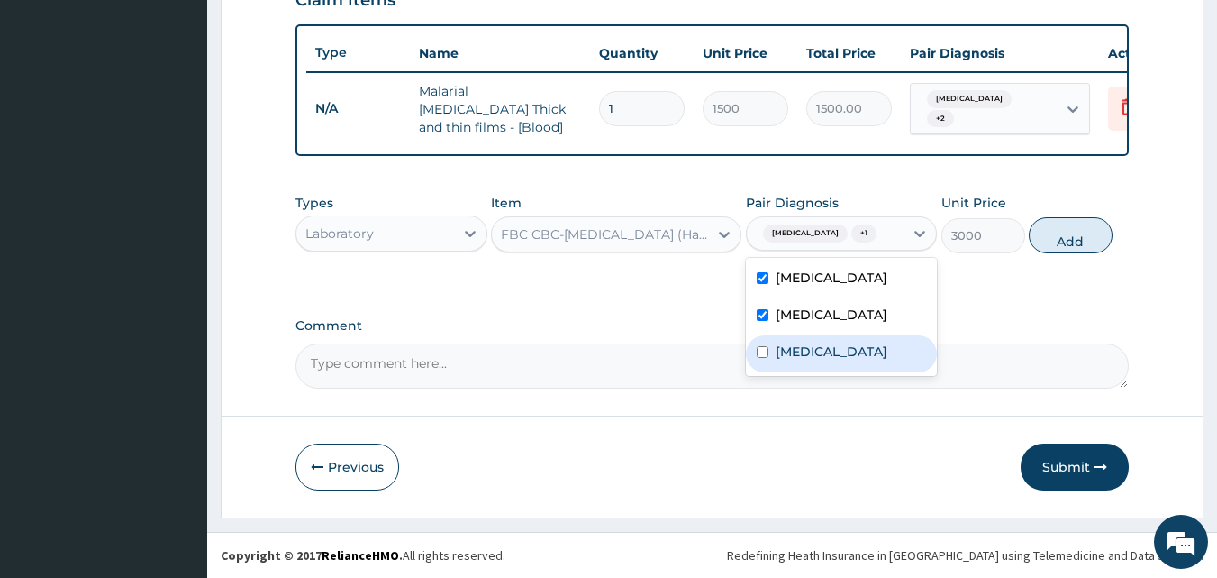
click at [806, 360] on label "Typhoid fever" at bounding box center [832, 351] width 112 height 18
checkbox input "true"
click at [1070, 222] on button "Add" at bounding box center [1071, 235] width 84 height 36
type input "0"
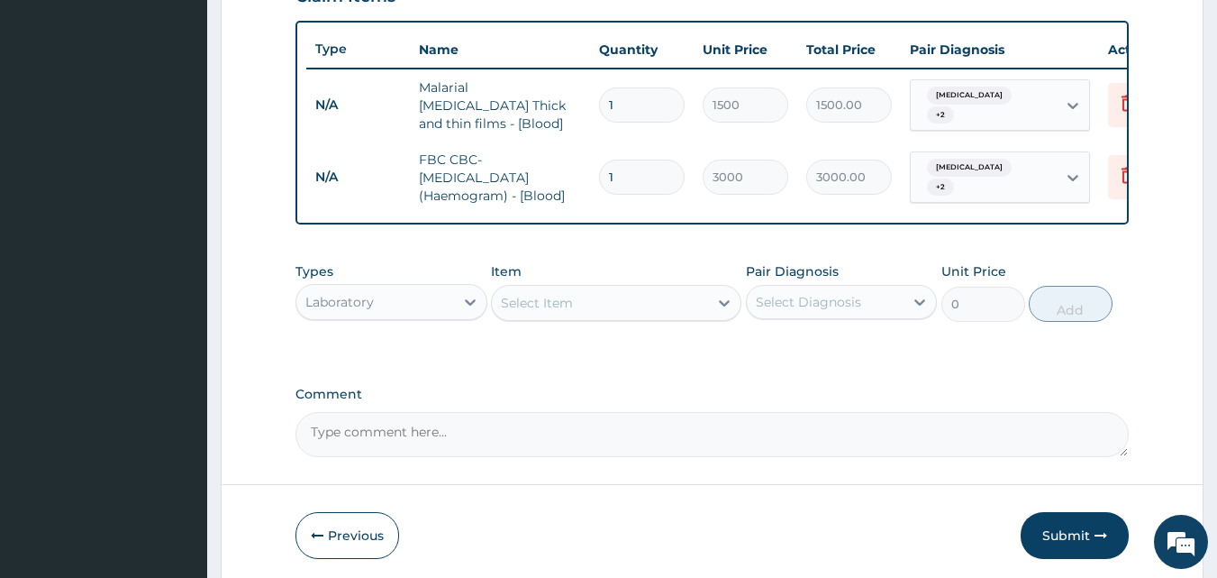
click at [380, 311] on div "Laboratory" at bounding box center [375, 301] width 158 height 29
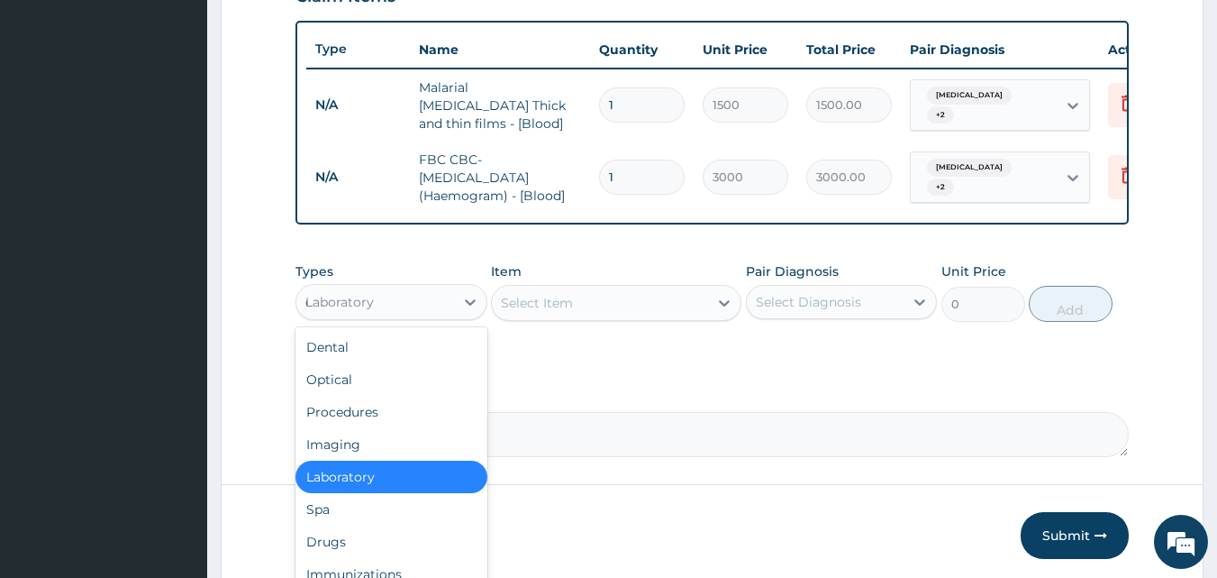
type input "dr"
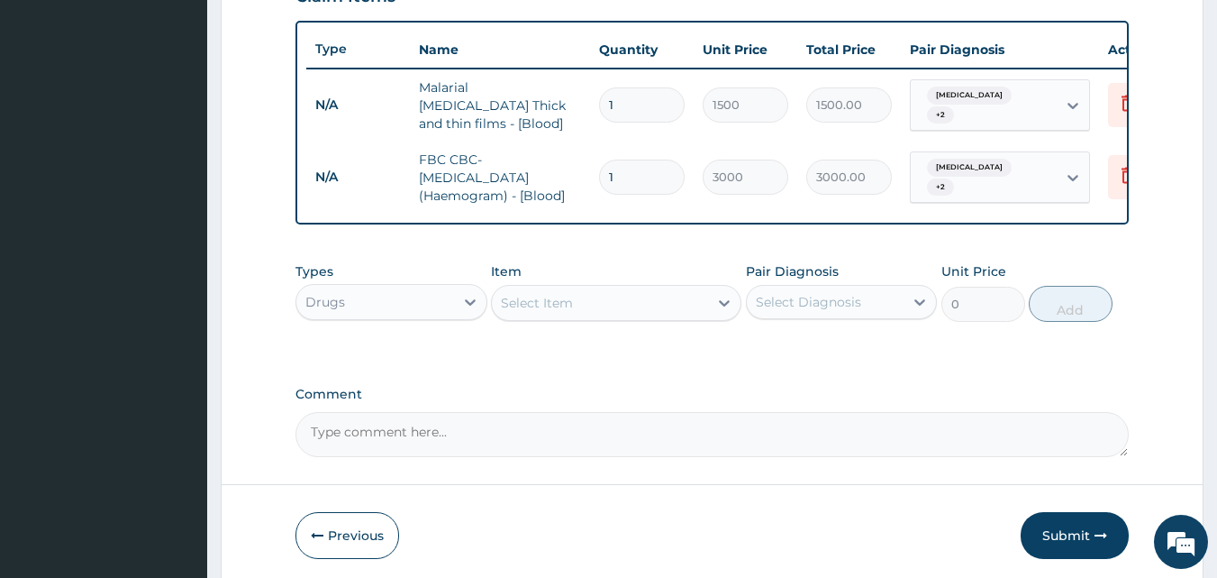
click at [563, 312] on div "Select Item" at bounding box center [537, 303] width 72 height 18
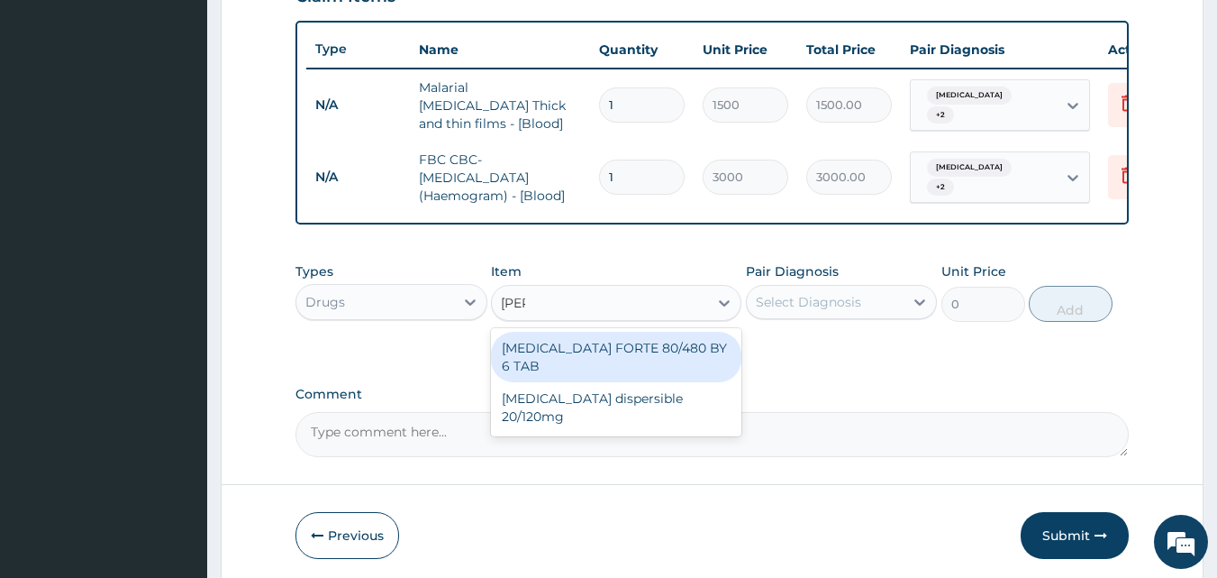
type input "coart"
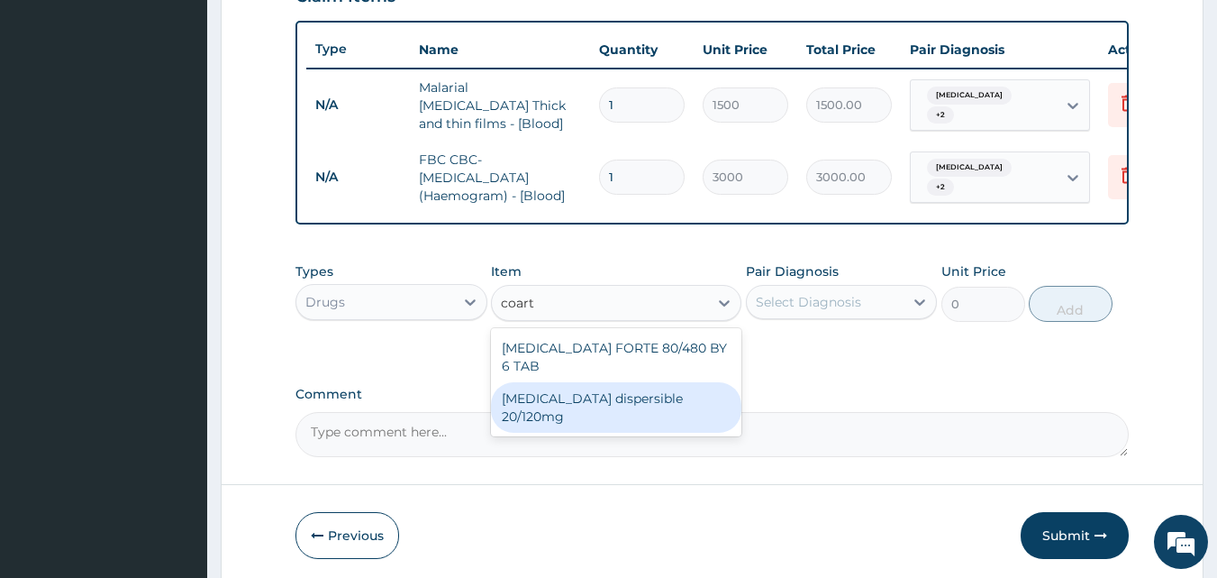
click at [563, 387] on div "Coartem dispersible 20/120mg" at bounding box center [616, 407] width 250 height 50
type input "95"
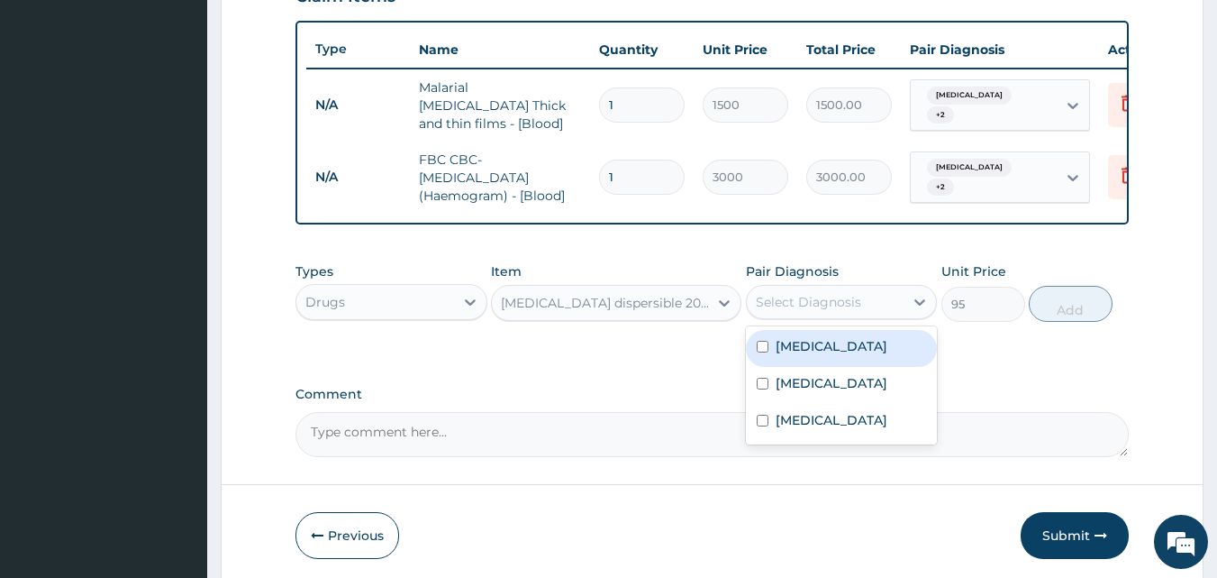
click at [845, 311] on div "Select Diagnosis" at bounding box center [808, 302] width 105 height 18
click at [809, 351] on label "Malaria" at bounding box center [832, 346] width 112 height 18
checkbox input "true"
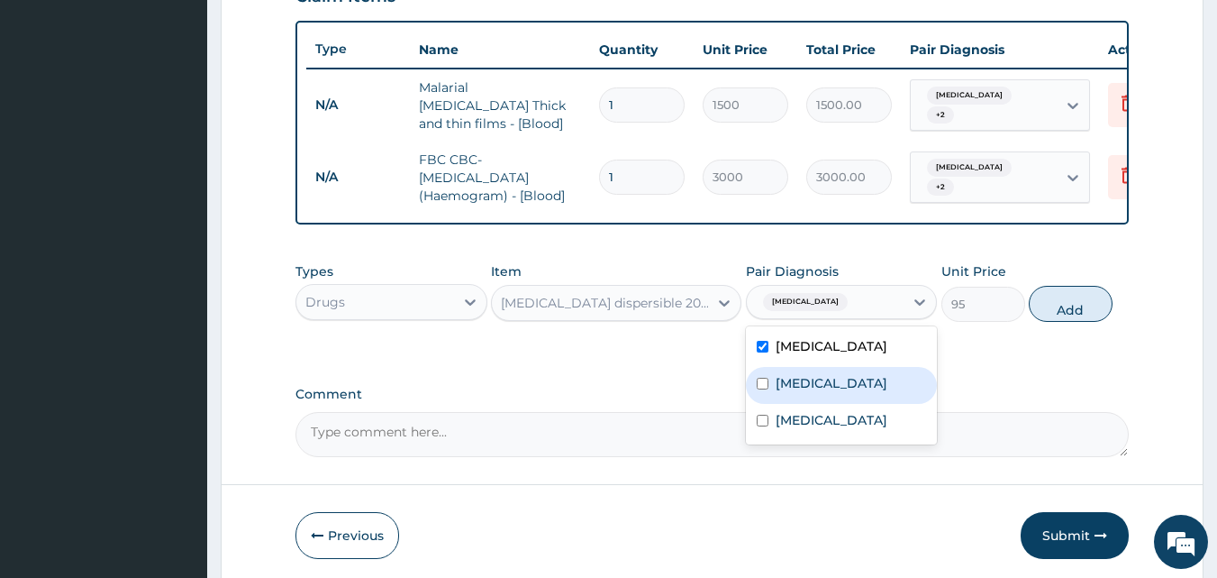
click at [798, 392] on label "Respiratory tract infection" at bounding box center [832, 383] width 112 height 18
checkbox input "true"
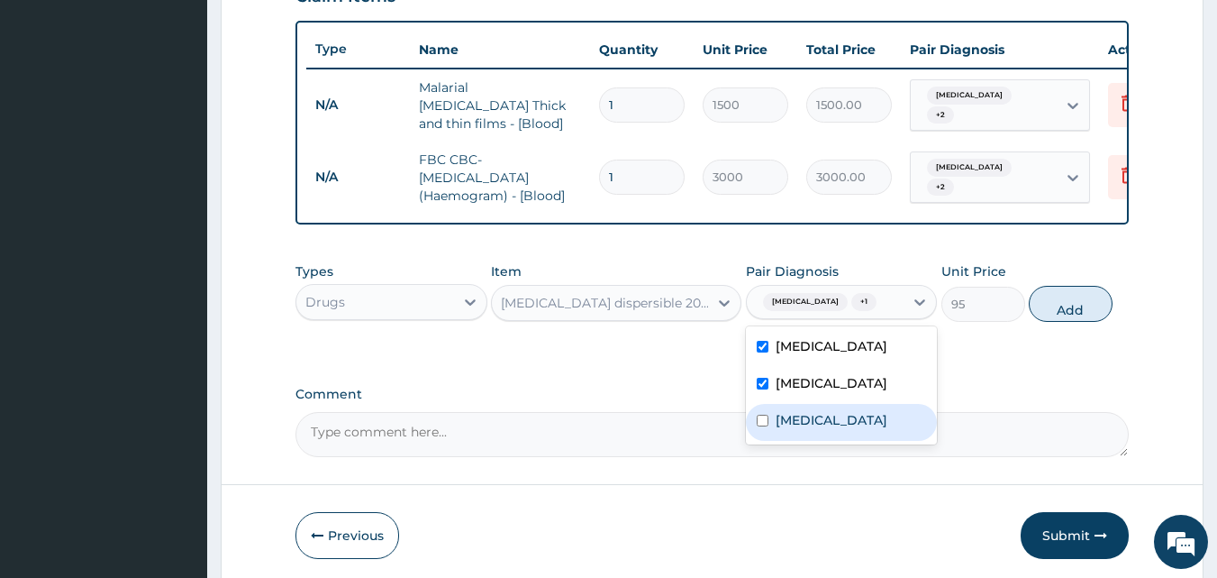
click at [818, 429] on label "Typhoid fever" at bounding box center [832, 420] width 112 height 18
checkbox input "true"
click at [1071, 300] on button "Add" at bounding box center [1071, 304] width 84 height 36
type input "0"
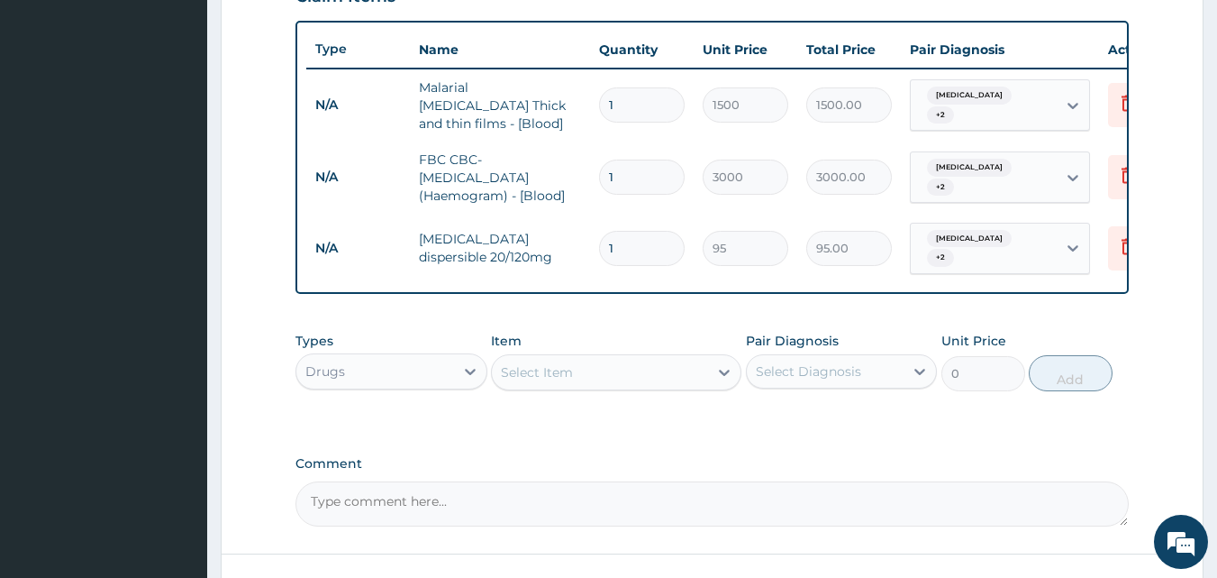
type input "12"
type input "1140.00"
type input "12"
click at [599, 378] on div "Select Item" at bounding box center [600, 372] width 216 height 29
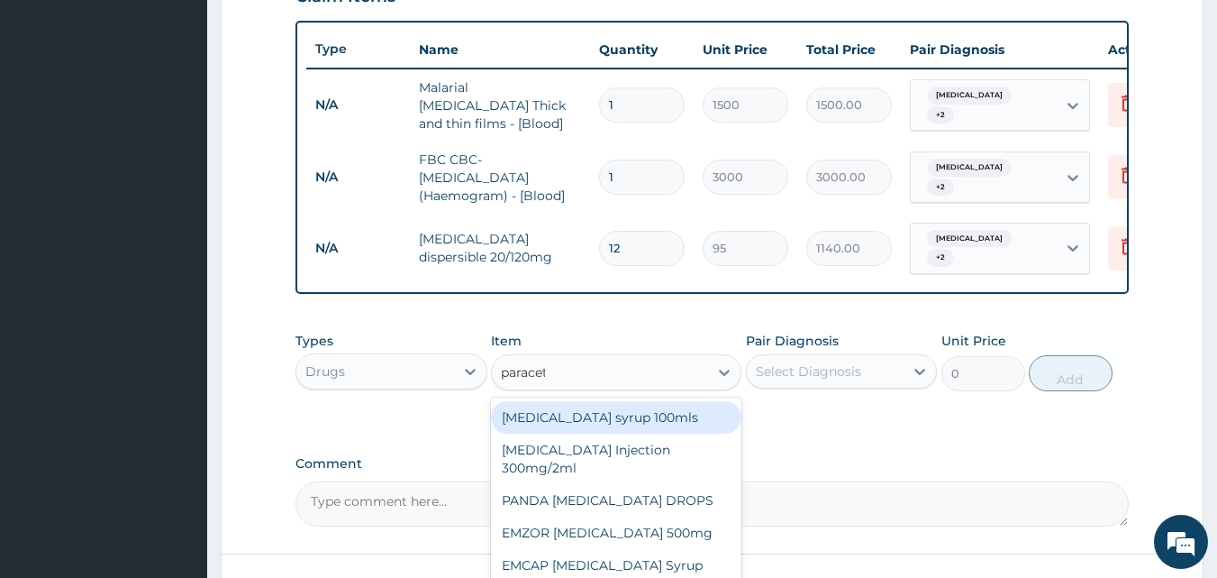
type input "paraceta"
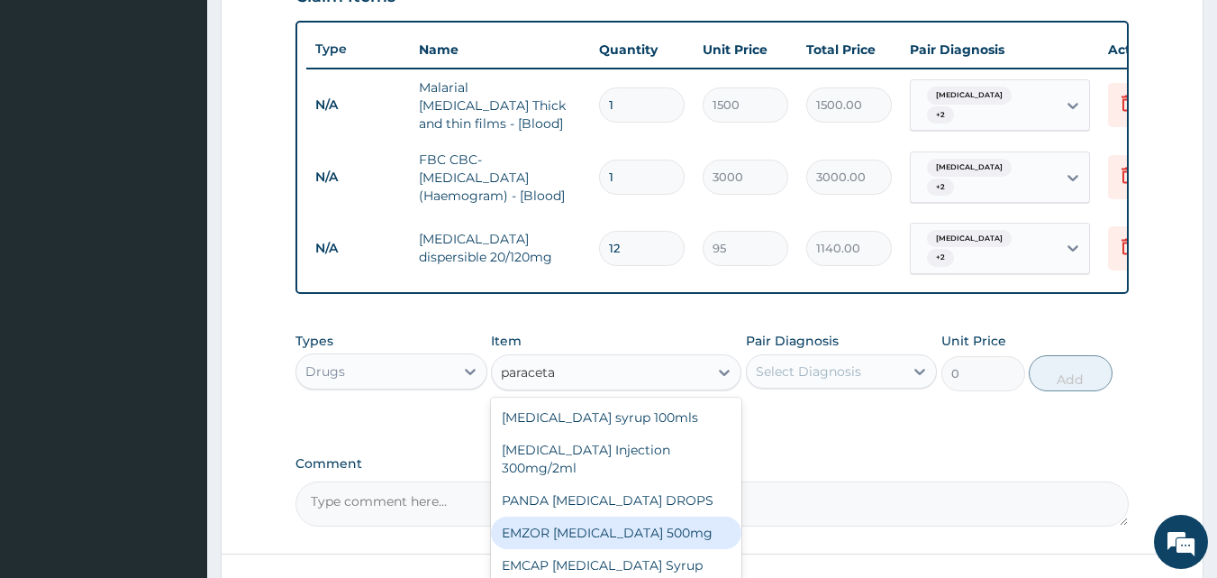
click at [590, 516] on div "EMZOR PARACETAMOL 500mg" at bounding box center [616, 532] width 250 height 32
type input "20"
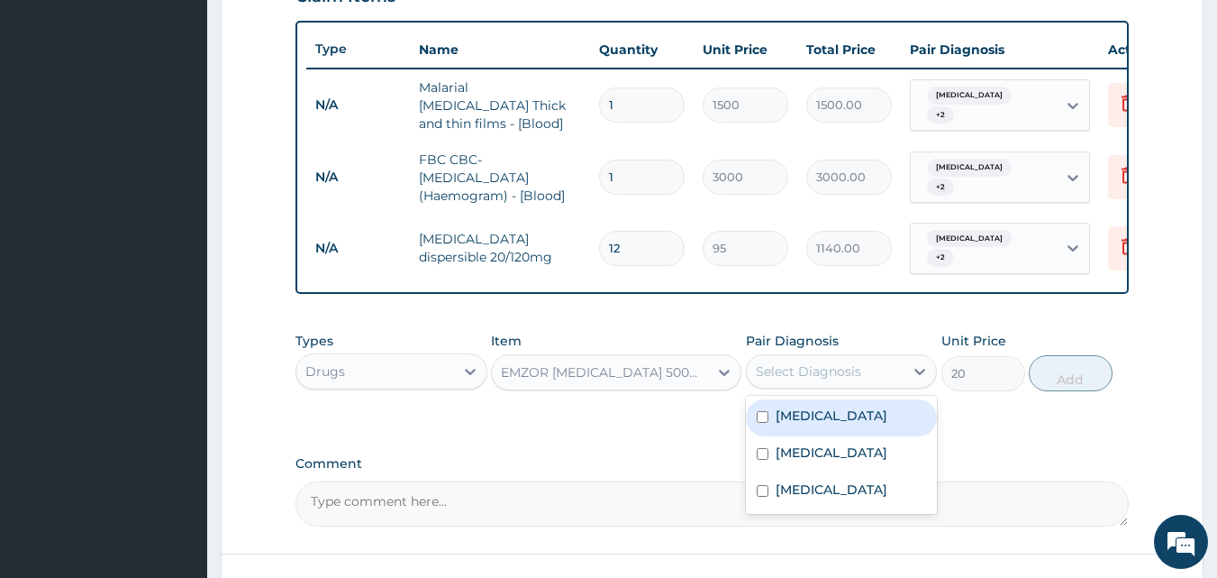
click at [838, 371] on div "Select Diagnosis" at bounding box center [808, 371] width 105 height 18
click at [809, 419] on label "Malaria" at bounding box center [832, 415] width 112 height 18
checkbox input "true"
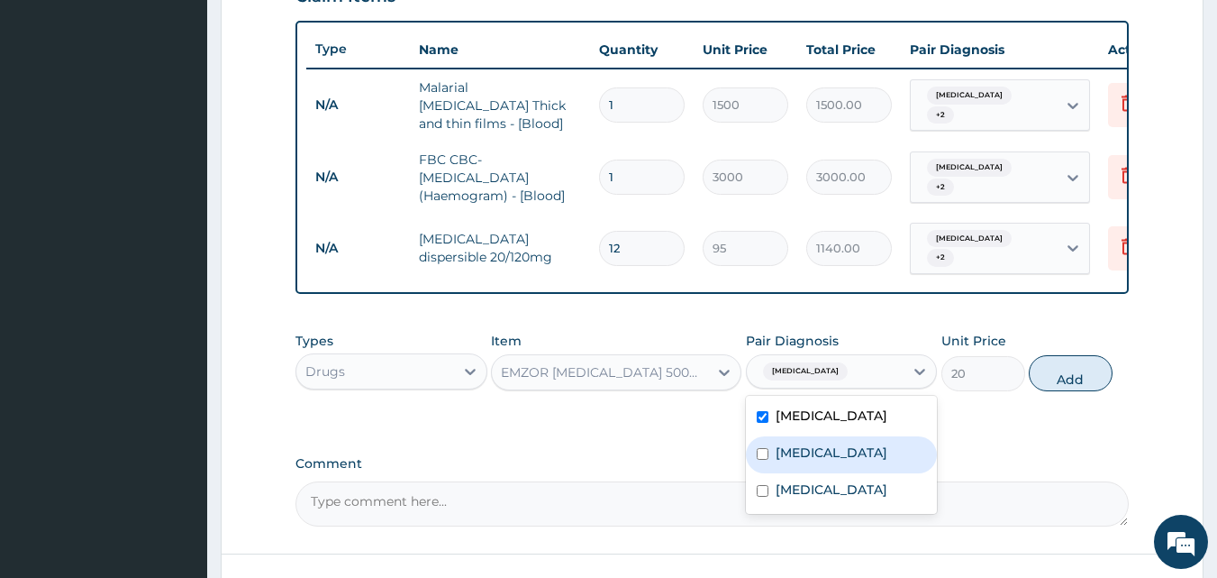
click at [798, 458] on label "Respiratory tract infection" at bounding box center [832, 452] width 112 height 18
checkbox input "true"
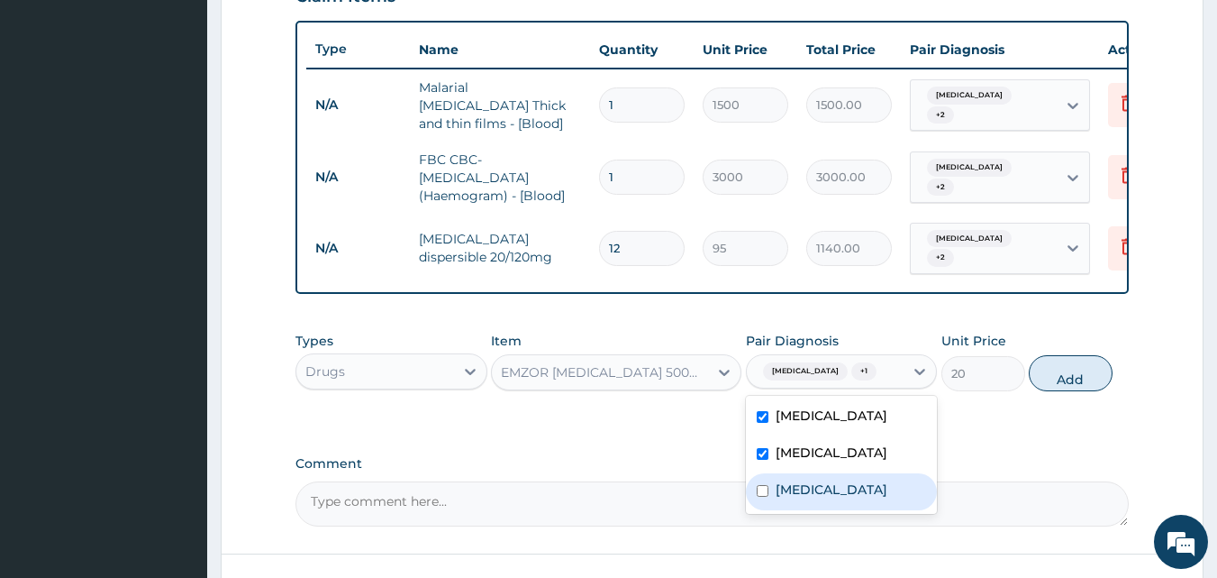
click at [802, 498] on label "Typhoid fever" at bounding box center [832, 489] width 112 height 18
checkbox input "true"
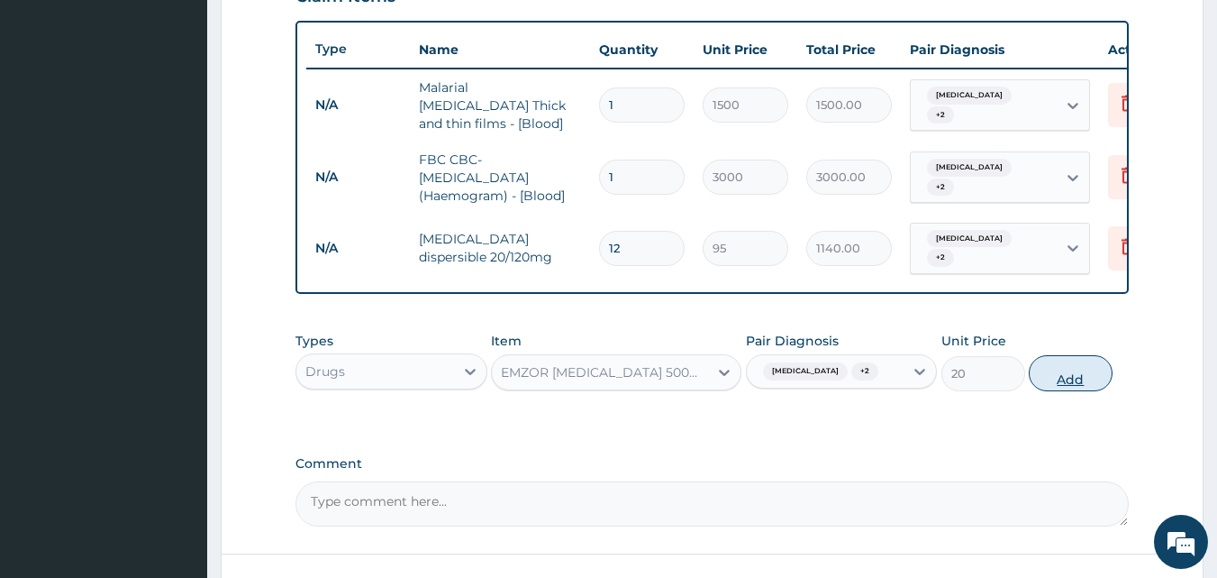
click at [1058, 373] on button "Add" at bounding box center [1071, 373] width 84 height 36
type input "0"
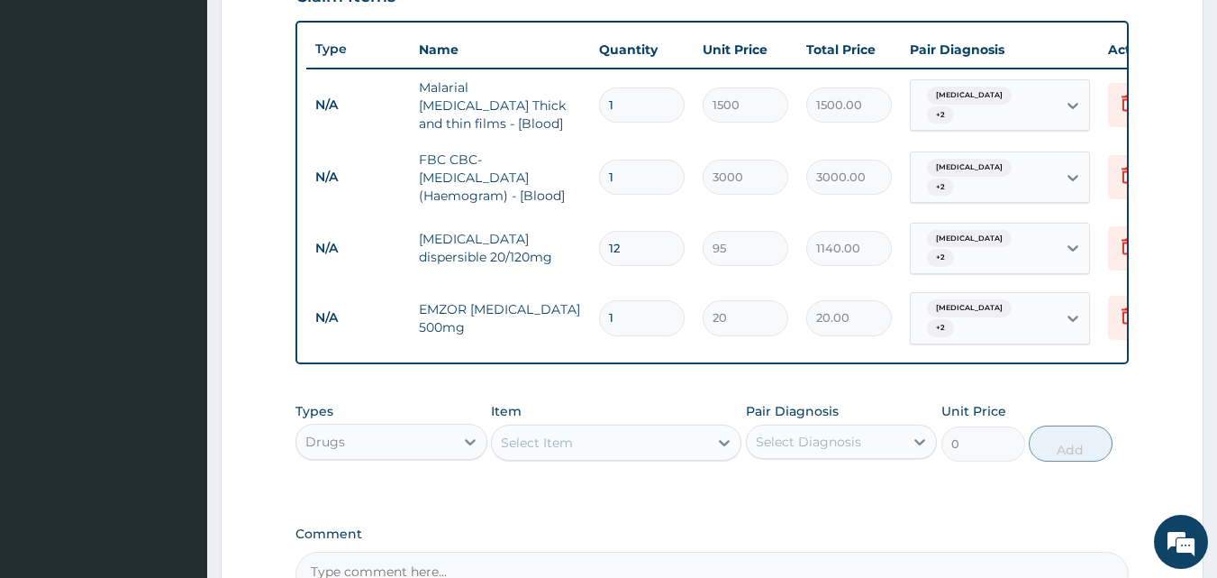
type input "0.00"
type input "9"
type input "180.00"
type input "9"
click at [551, 440] on div "Select Item" at bounding box center [600, 442] width 216 height 29
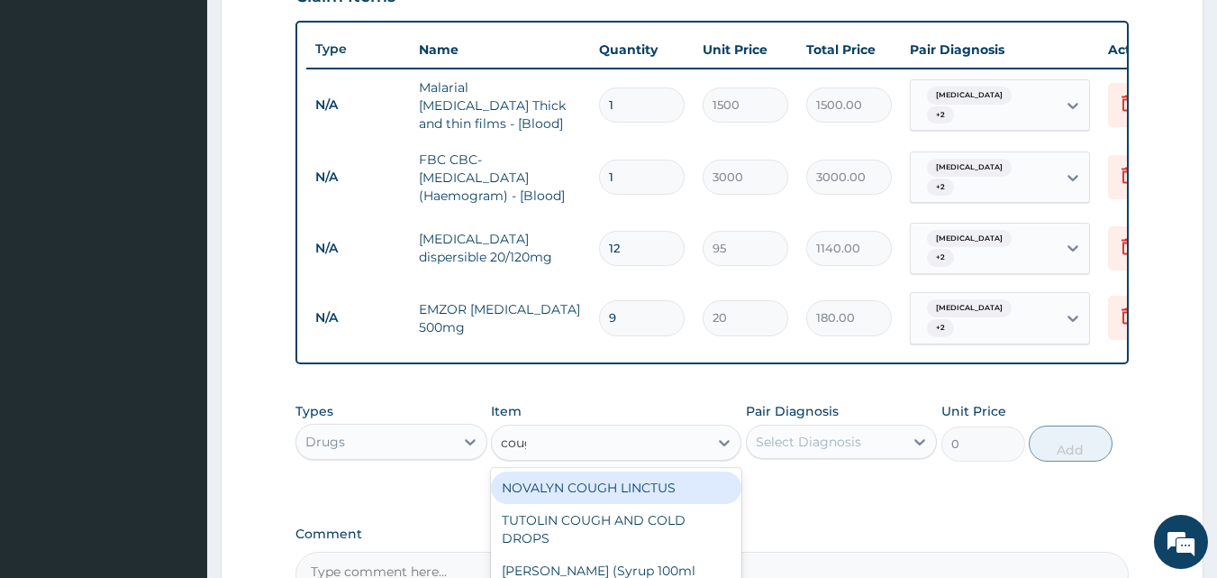
type input "cough"
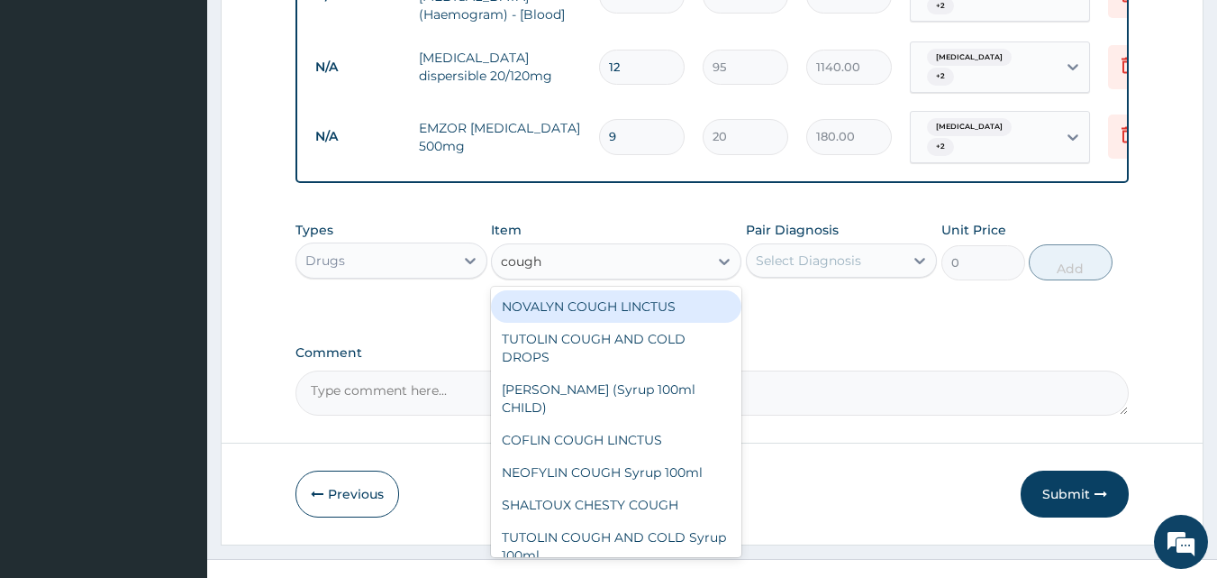
scroll to position [846, 0]
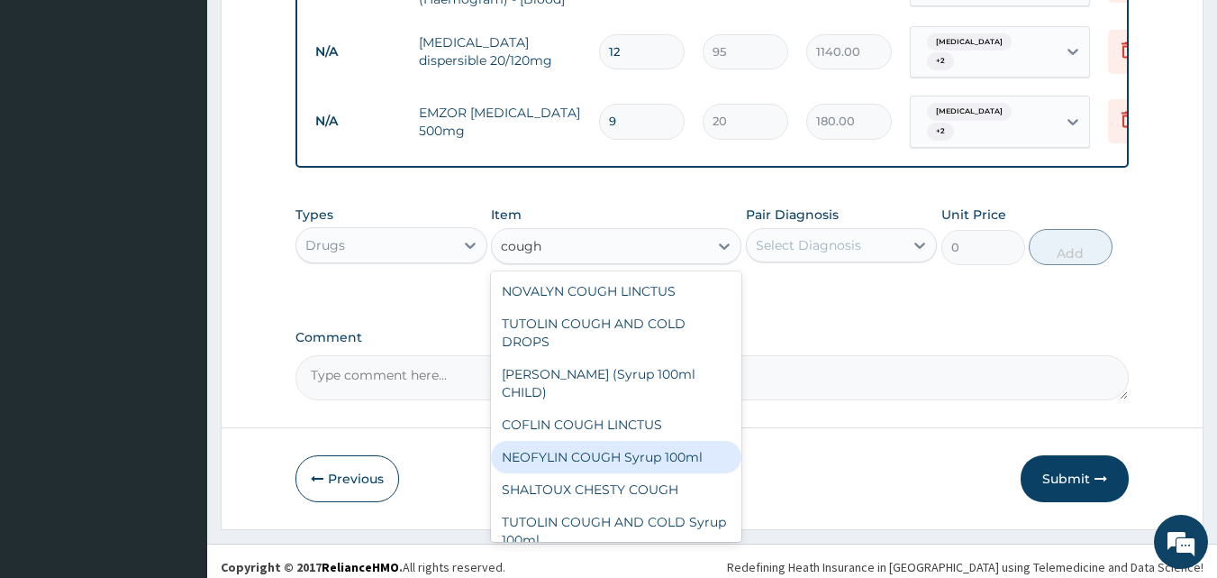
click at [614, 442] on div "NEOFYLIN COUGH Syrup 100ml" at bounding box center [616, 457] width 250 height 32
type input "950"
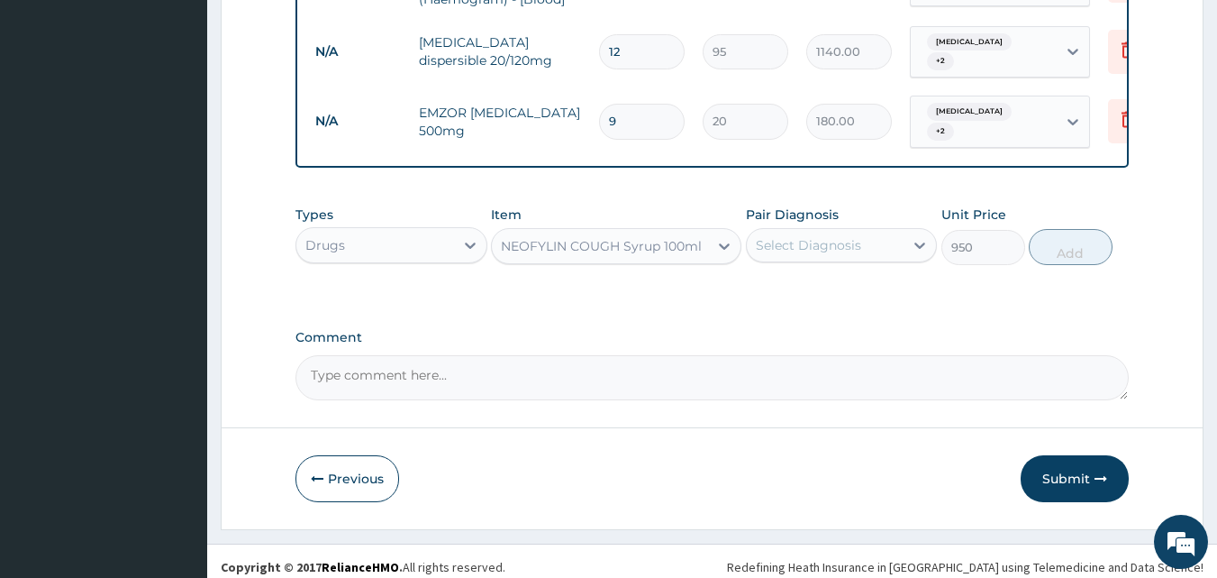
click at [798, 239] on div "Select Diagnosis" at bounding box center [808, 245] width 105 height 18
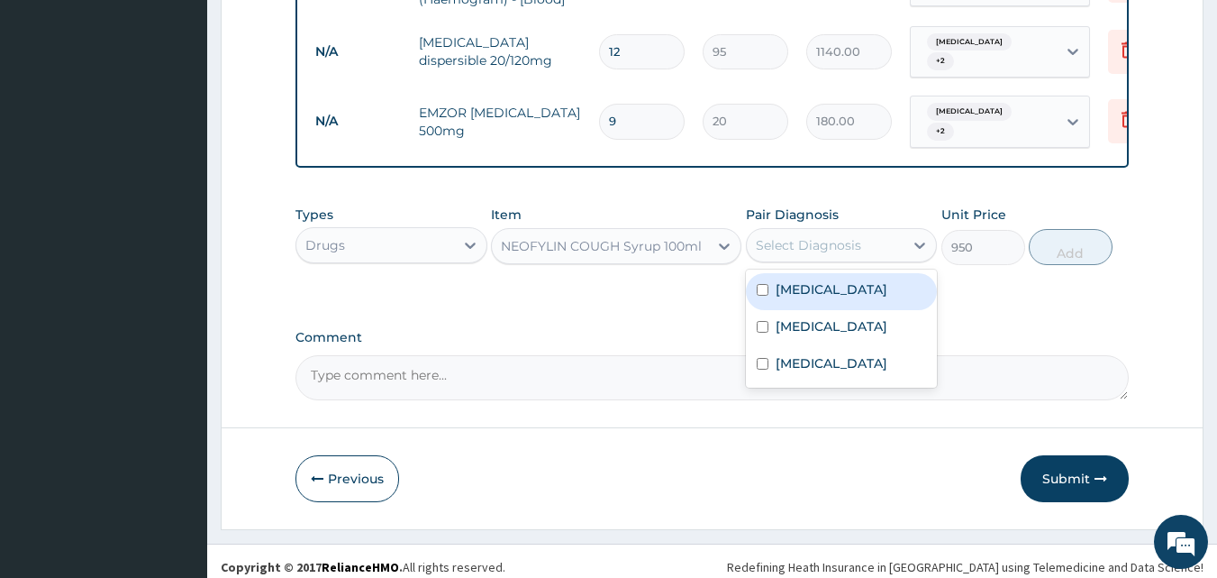
click at [777, 280] on label "Malaria" at bounding box center [832, 289] width 112 height 18
checkbox input "true"
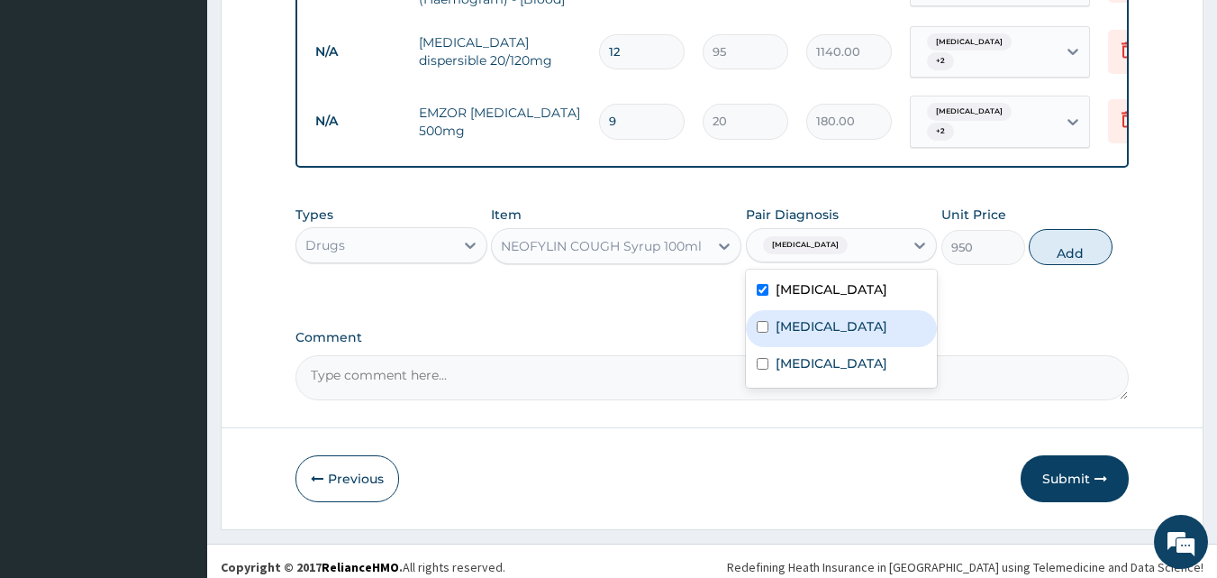
click at [778, 325] on label "Respiratory tract infection" at bounding box center [832, 326] width 112 height 18
checkbox input "true"
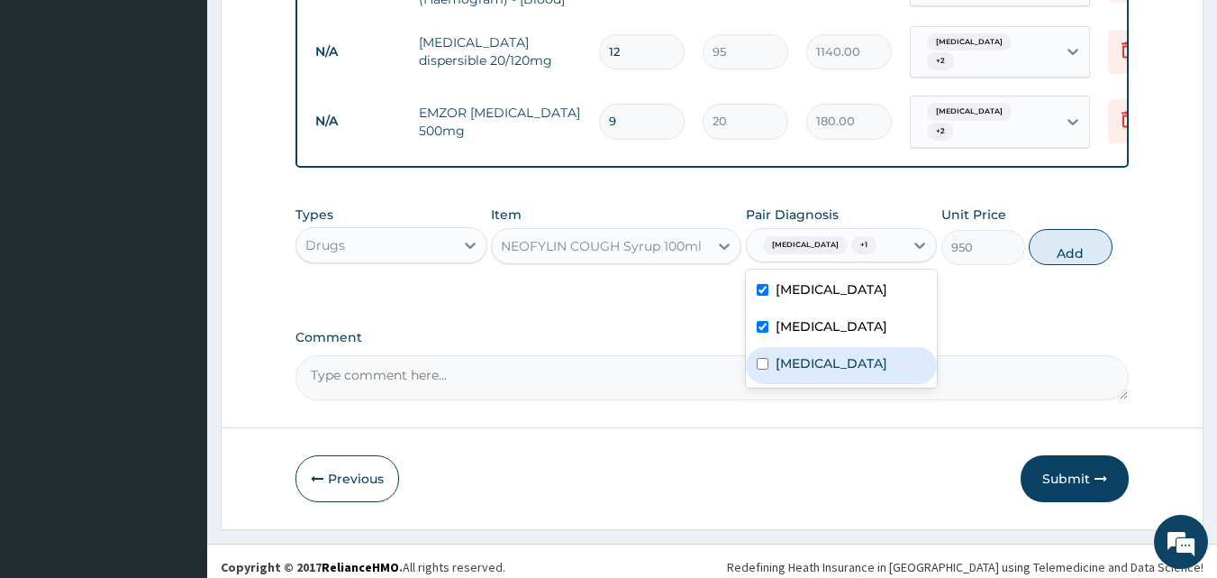
click at [786, 372] on label "Typhoid fever" at bounding box center [832, 363] width 112 height 18
checkbox input "true"
click at [1044, 248] on button "Add" at bounding box center [1071, 247] width 84 height 36
type input "0"
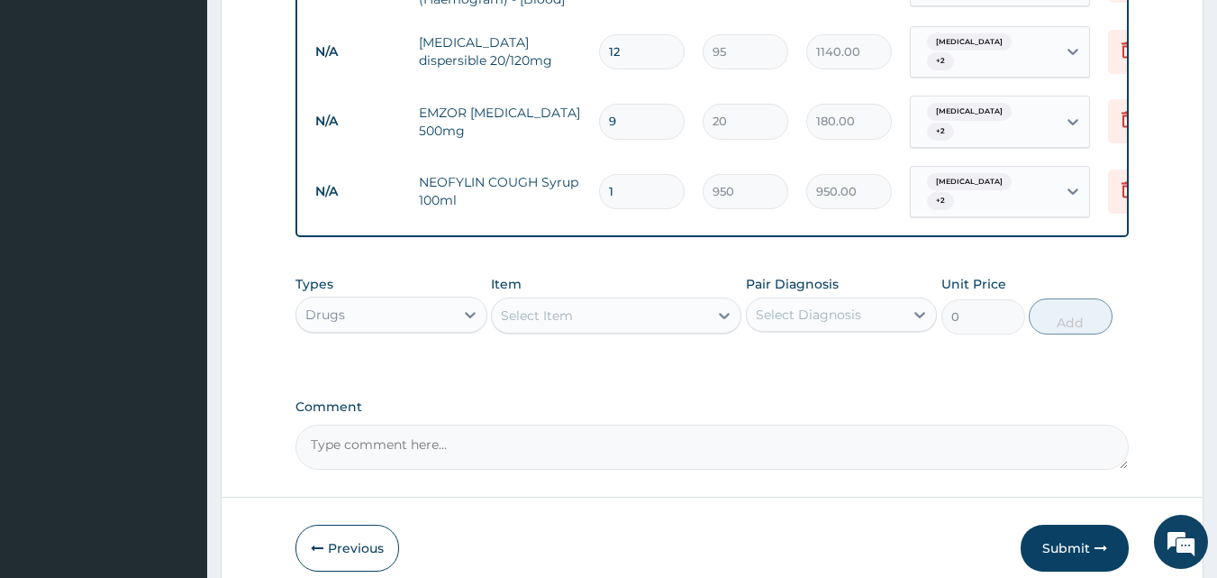
click at [559, 306] on div "Select Item" at bounding box center [537, 315] width 72 height 18
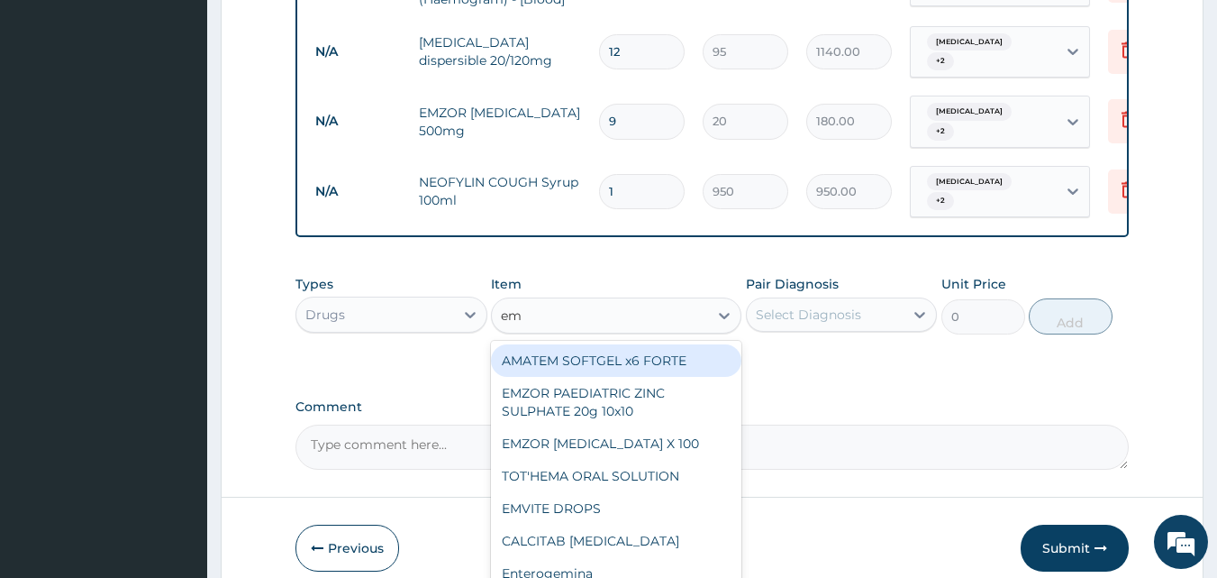
type input "e"
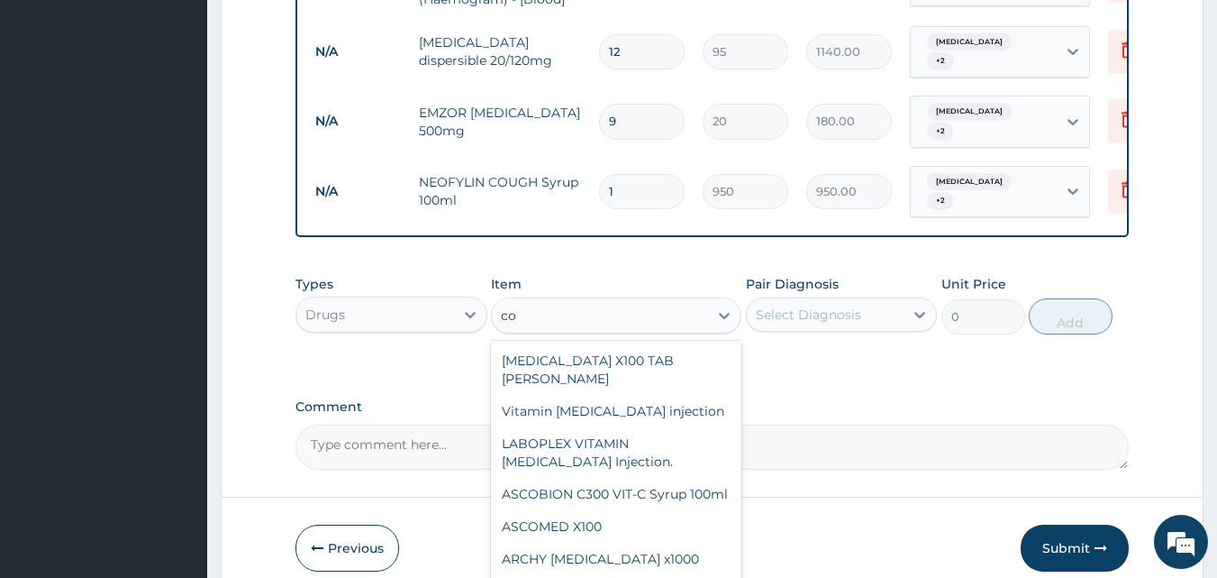
type input "c"
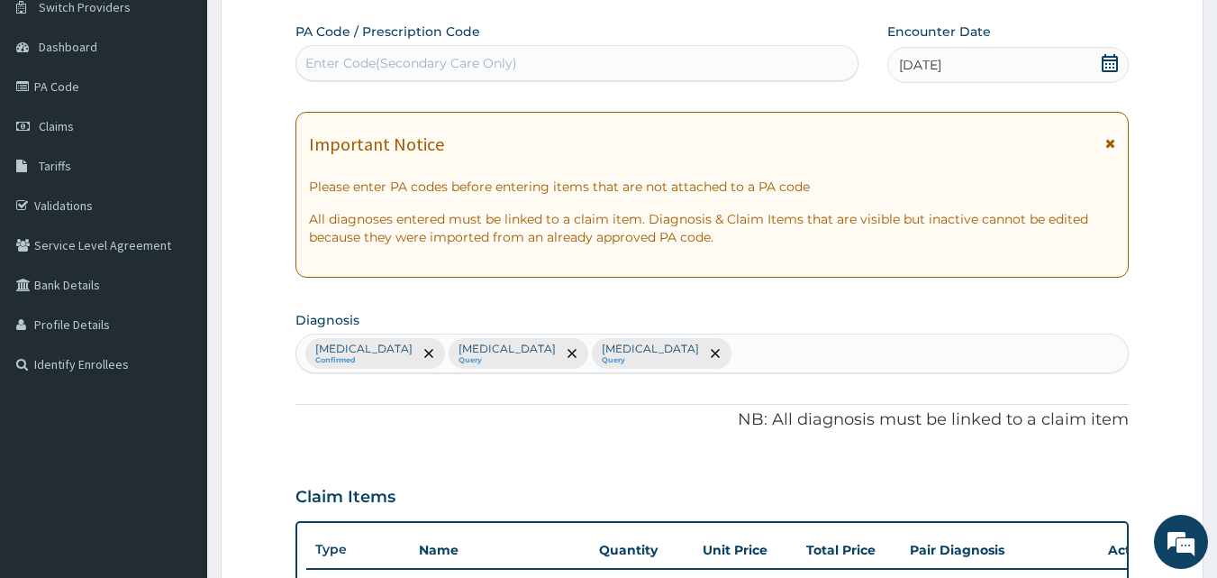
scroll to position [0, 0]
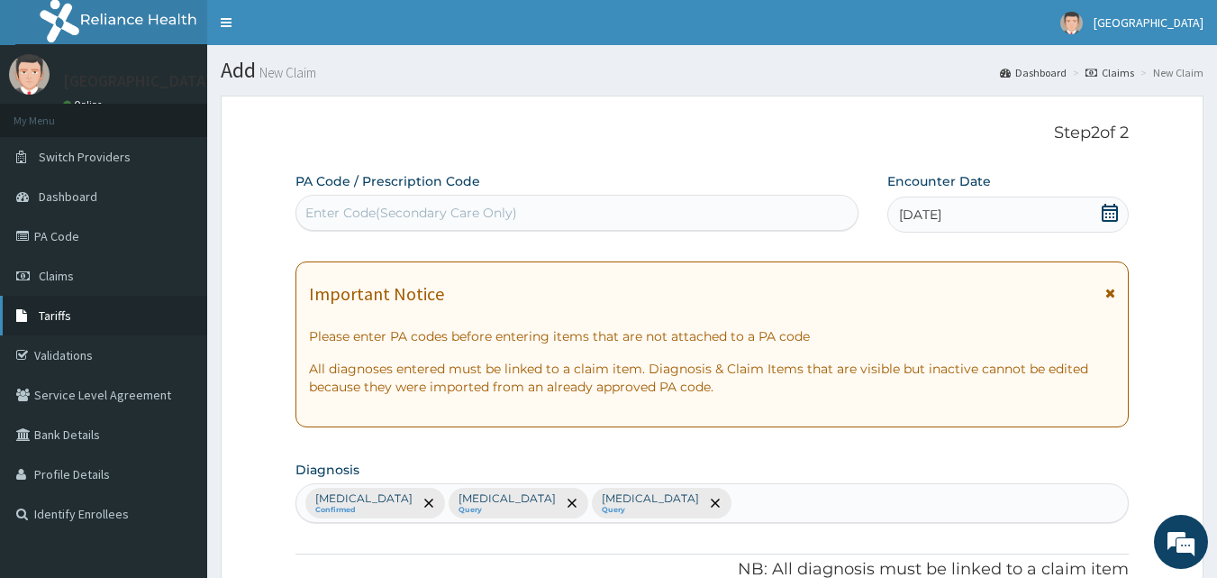
type input "tri"
